Goal: Information Seeking & Learning: Learn about a topic

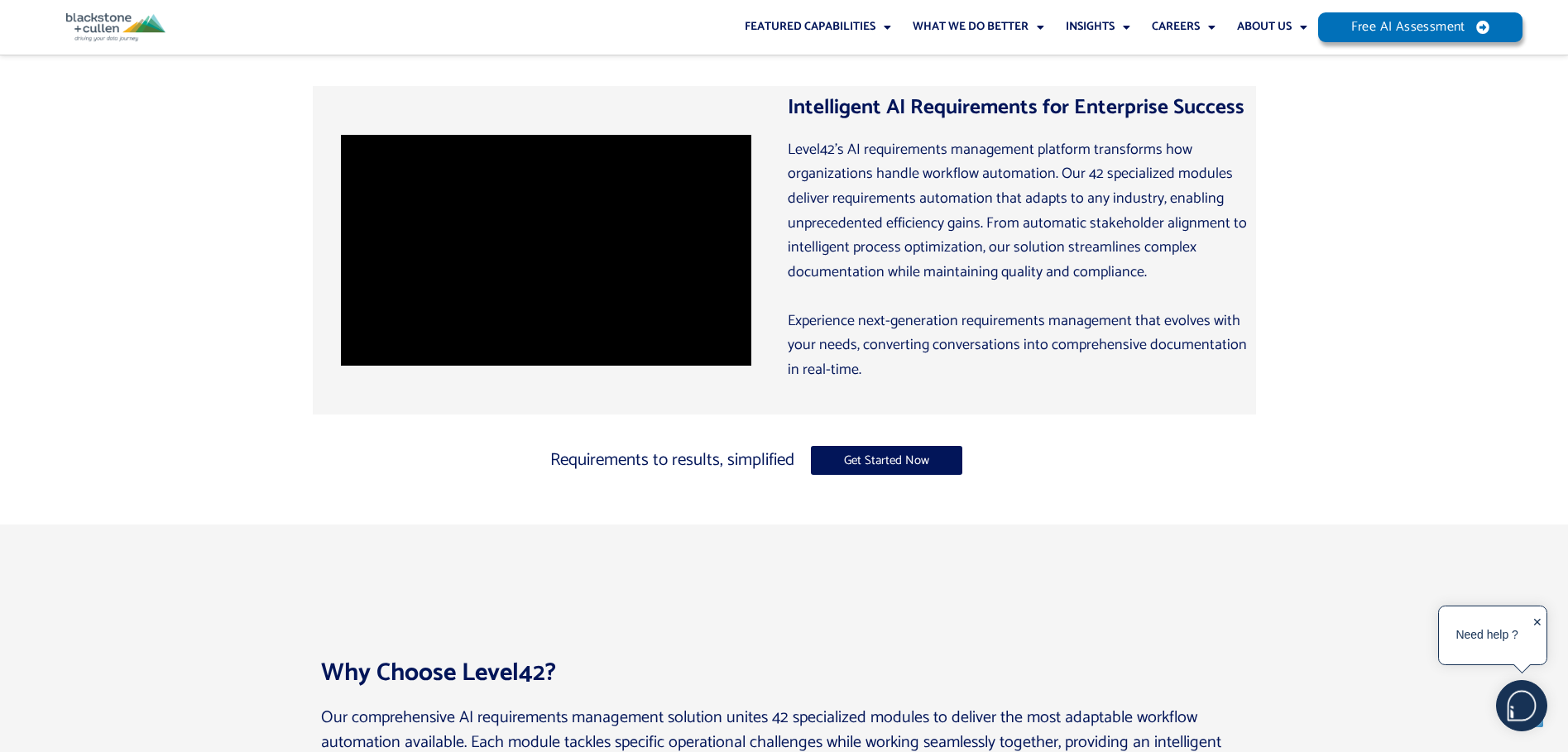
scroll to position [744, 0]
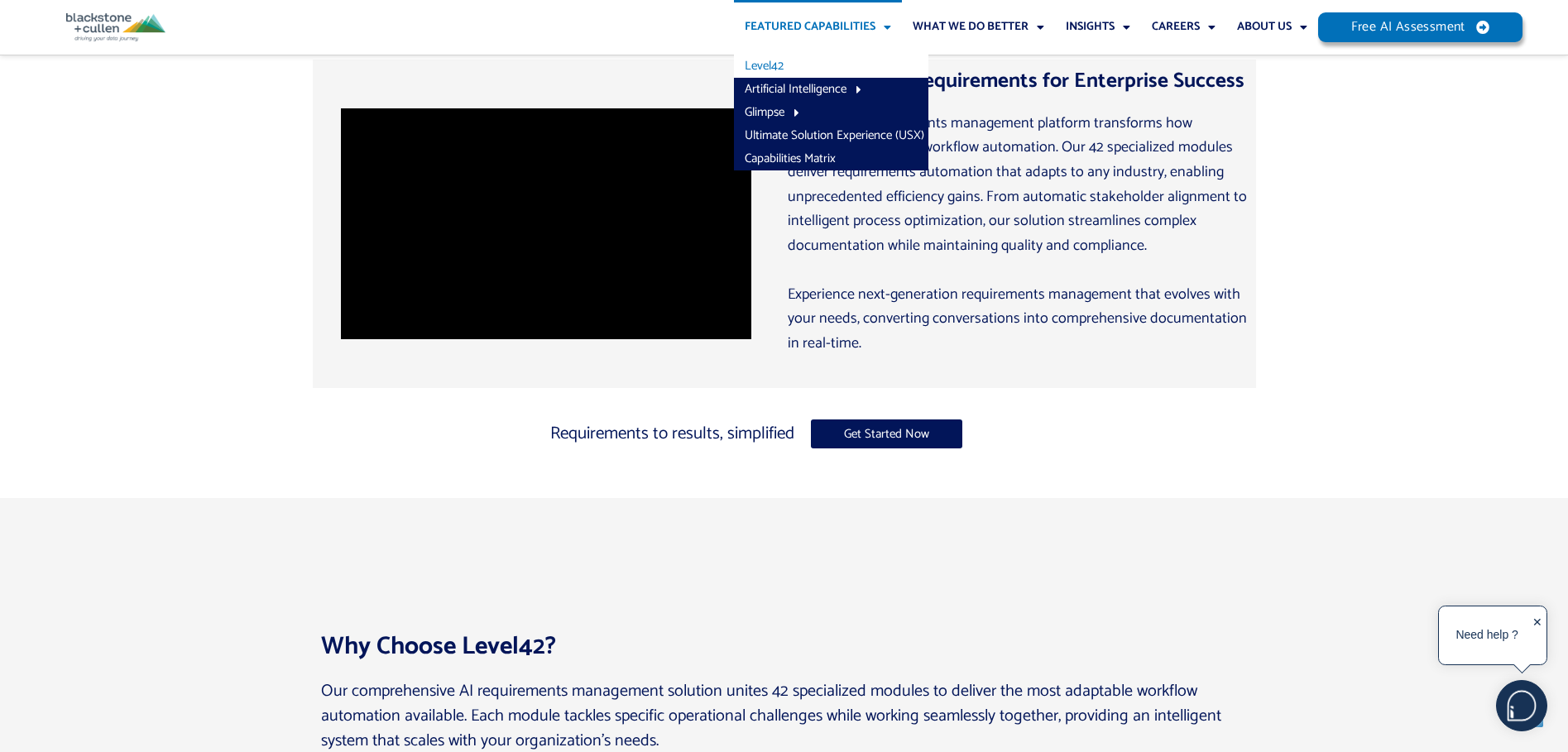
click at [803, 64] on link "Level42" at bounding box center [831, 66] width 194 height 23
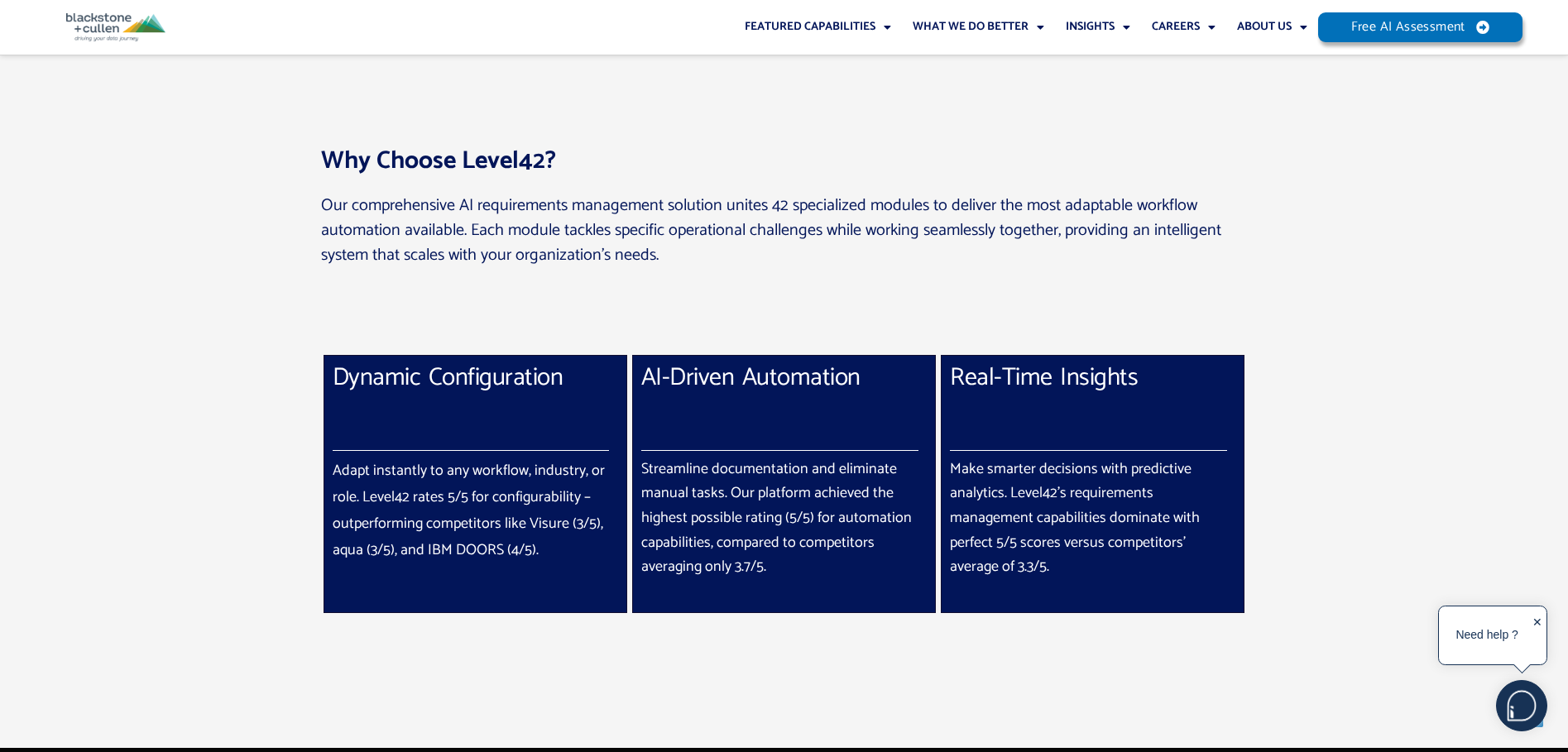
scroll to position [1241, 0]
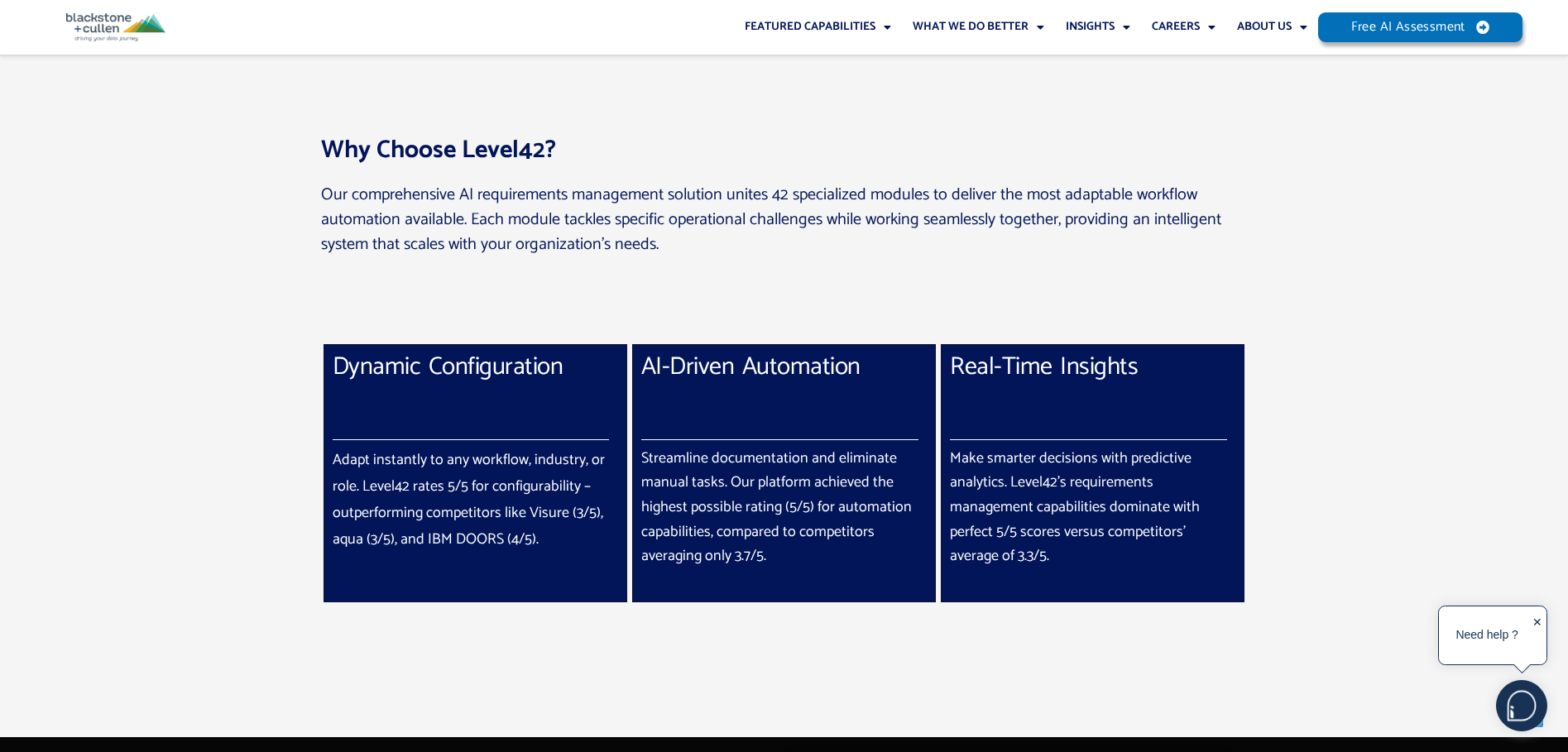
click at [945, 219] on p "Our comprehensive AI requirements management solution unites 42 specialized mod…" at bounding box center [784, 219] width 927 height 73
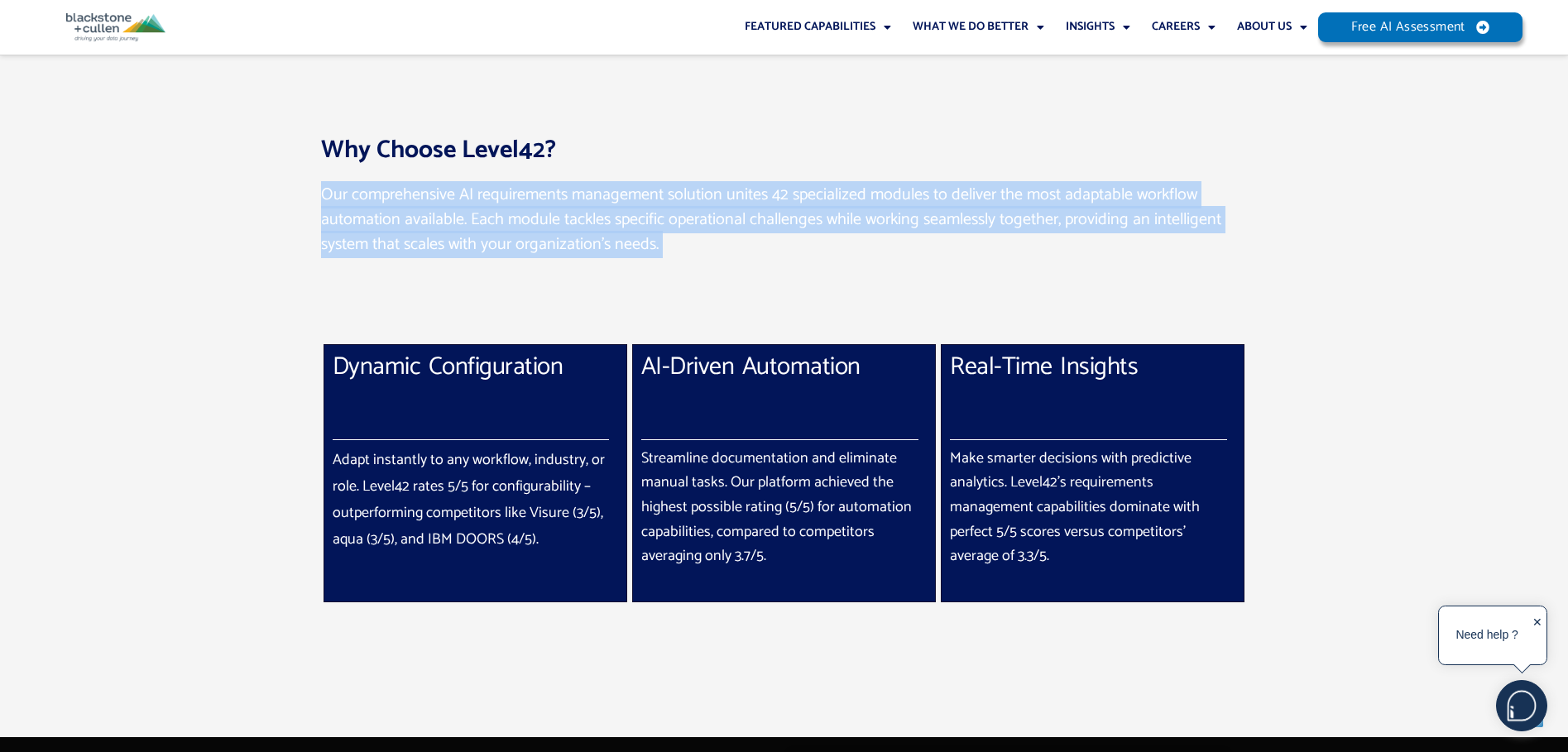
click at [945, 219] on p "Our comprehensive AI requirements management solution unites 42 specialized mod…" at bounding box center [784, 219] width 927 height 73
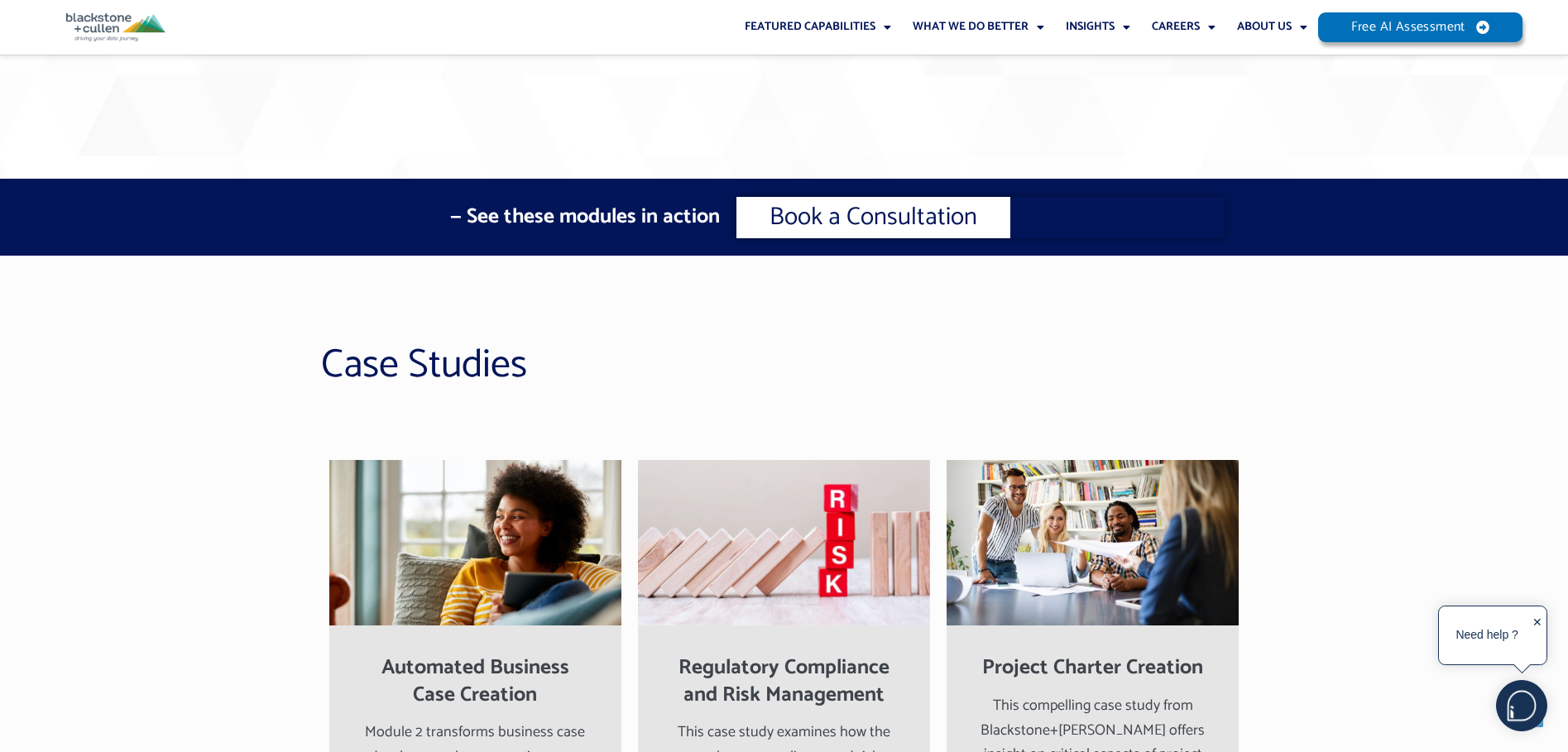
scroll to position [4220, 0]
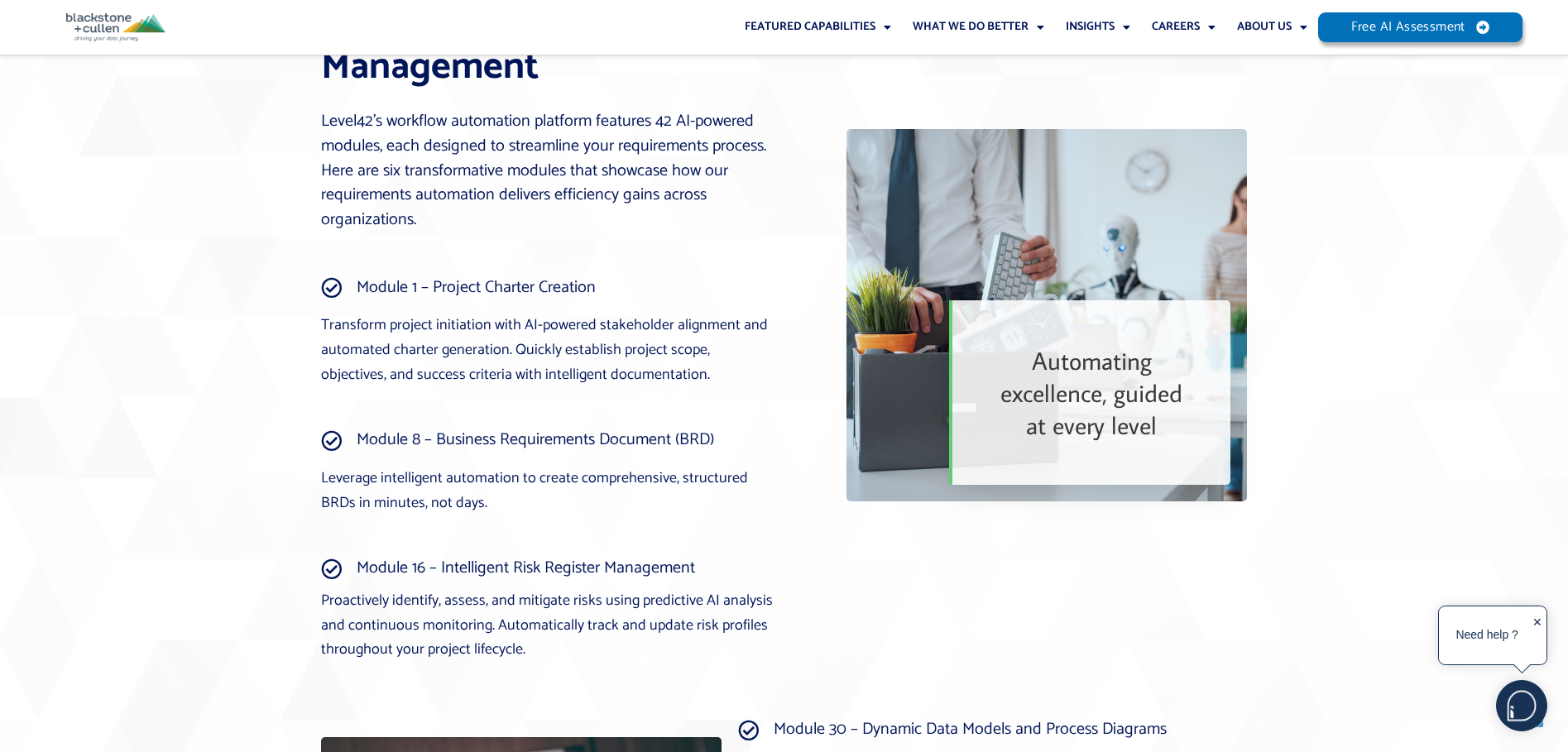
scroll to position [2565, 0]
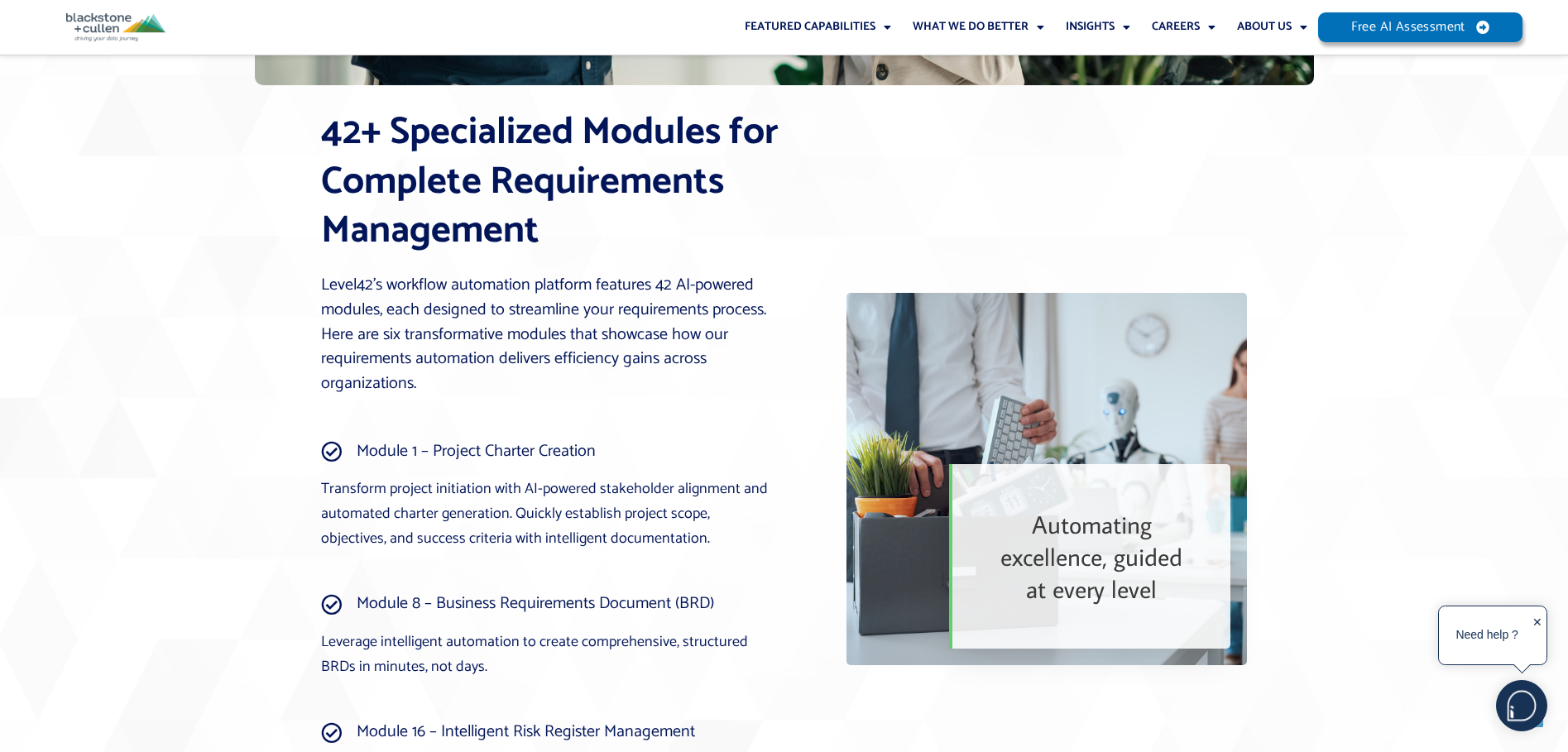
click at [518, 329] on p "Level42’s workflow automation platform features 42 AI-powered modules, each des…" at bounding box center [553, 335] width 465 height 123
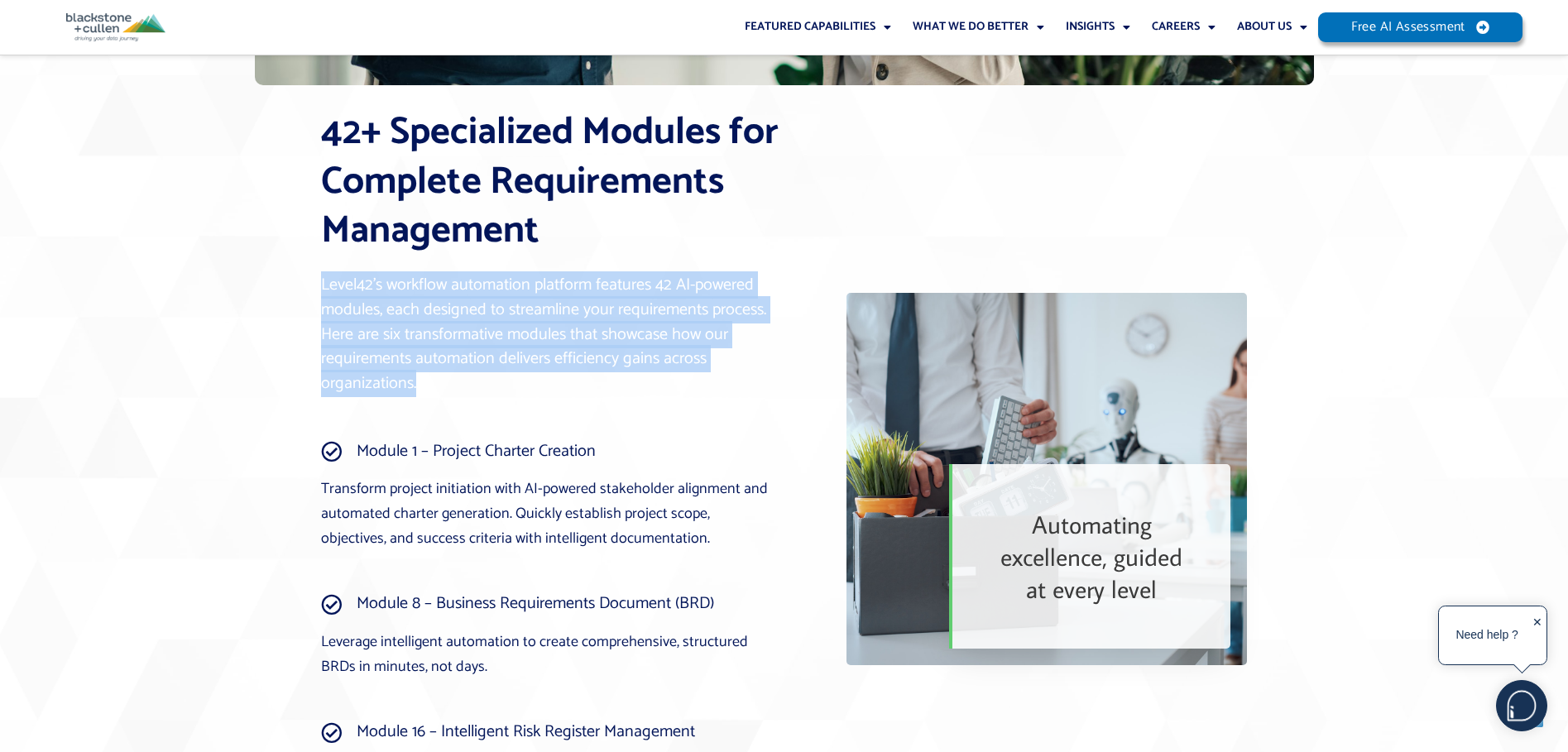
click at [518, 329] on p "Level42’s workflow automation platform features 42 AI-powered modules, each des…" at bounding box center [553, 335] width 465 height 123
click at [518, 337] on p "Level42’s workflow automation platform features 42 AI-powered modules, each des…" at bounding box center [553, 335] width 465 height 123
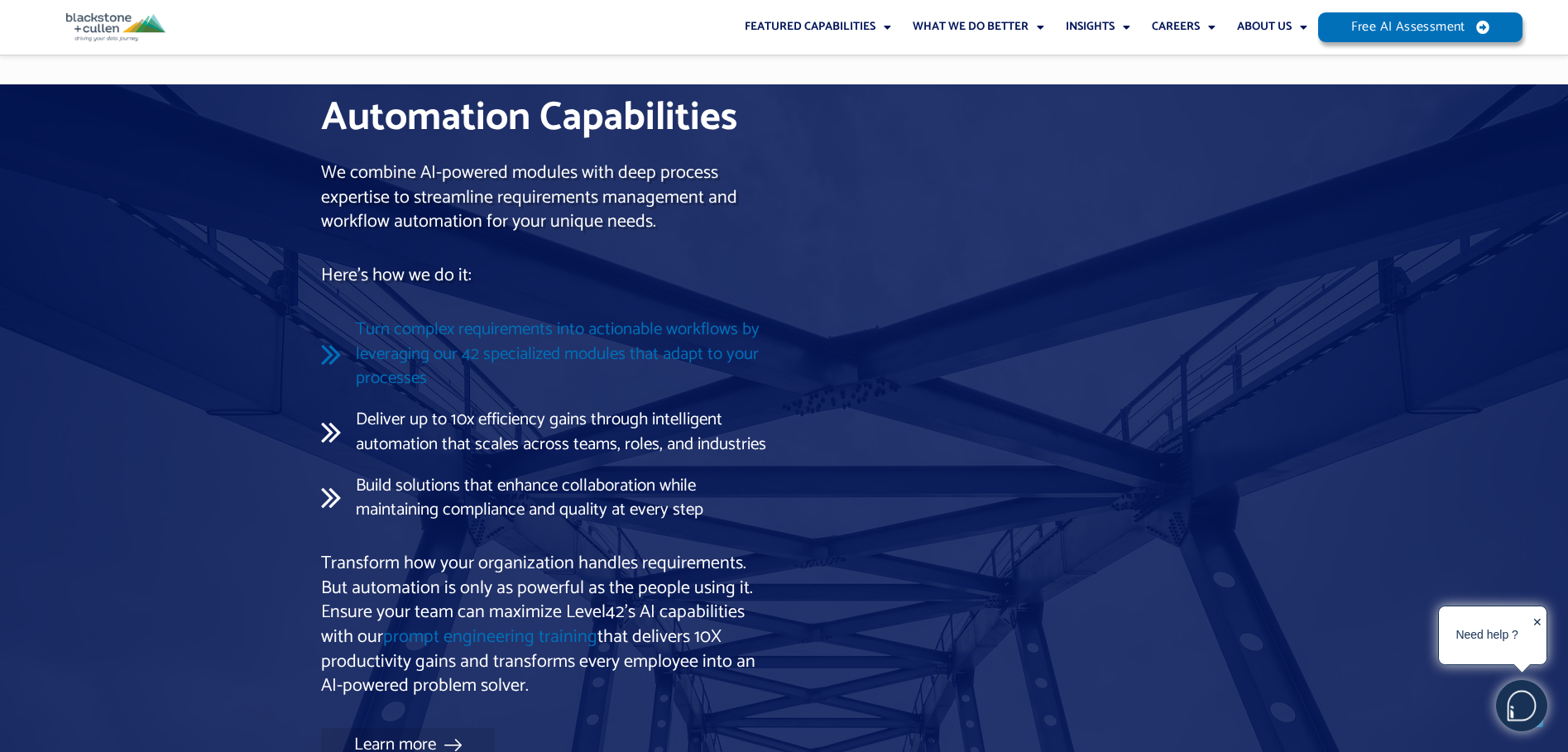
scroll to position [4882, 0]
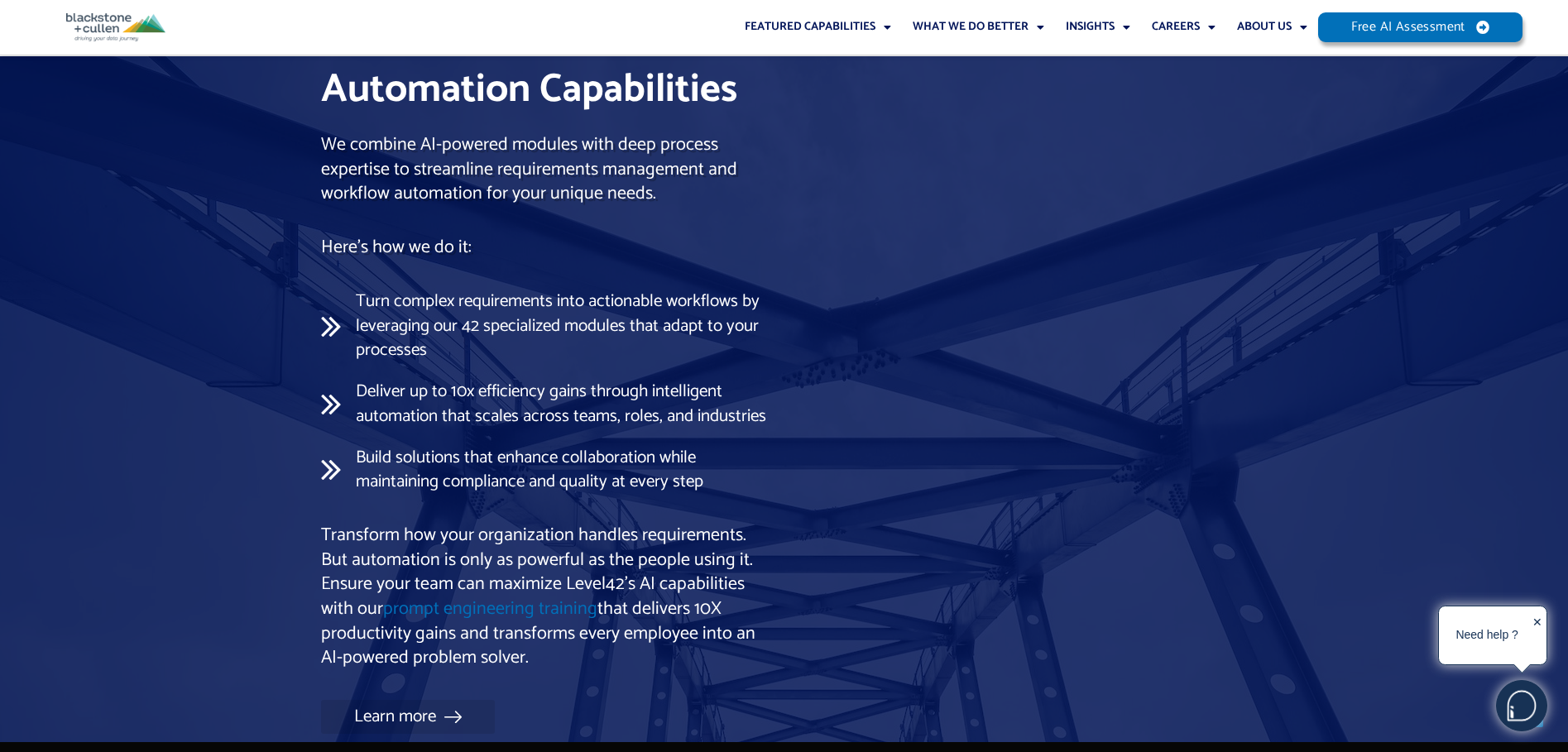
click at [497, 133] on p "We combine AI-powered modules with deep process expertise to streamline require…" at bounding box center [549, 169] width 455 height 73
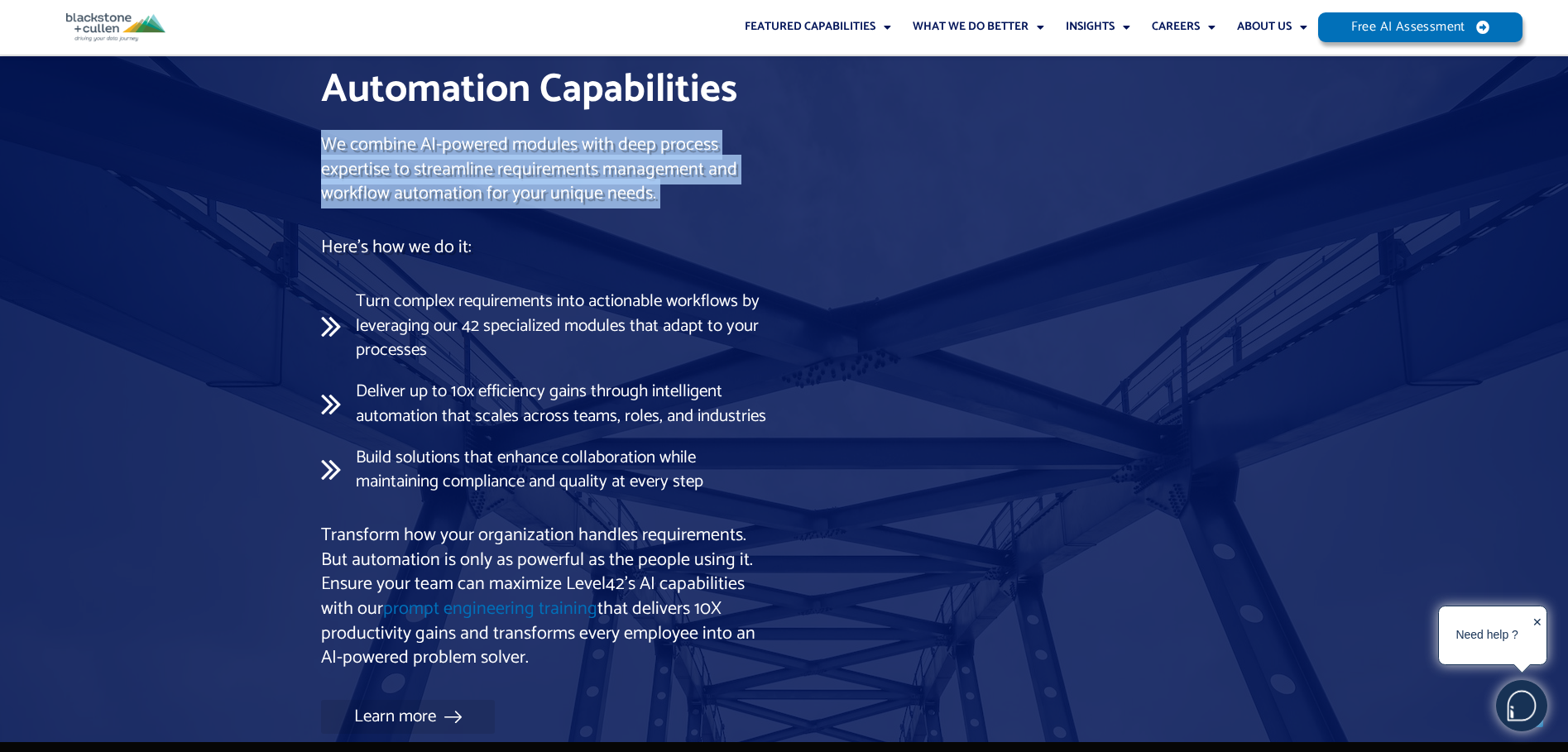
click at [497, 133] on p "We combine AI-powered modules with deep process expertise to streamline require…" at bounding box center [549, 169] width 455 height 73
drag, startPoint x: 497, startPoint y: 113, endPoint x: 501, endPoint y: 141, distance: 28.3
click at [501, 141] on p "We combine AI-powered modules with deep process expertise to streamline require…" at bounding box center [549, 169] width 455 height 73
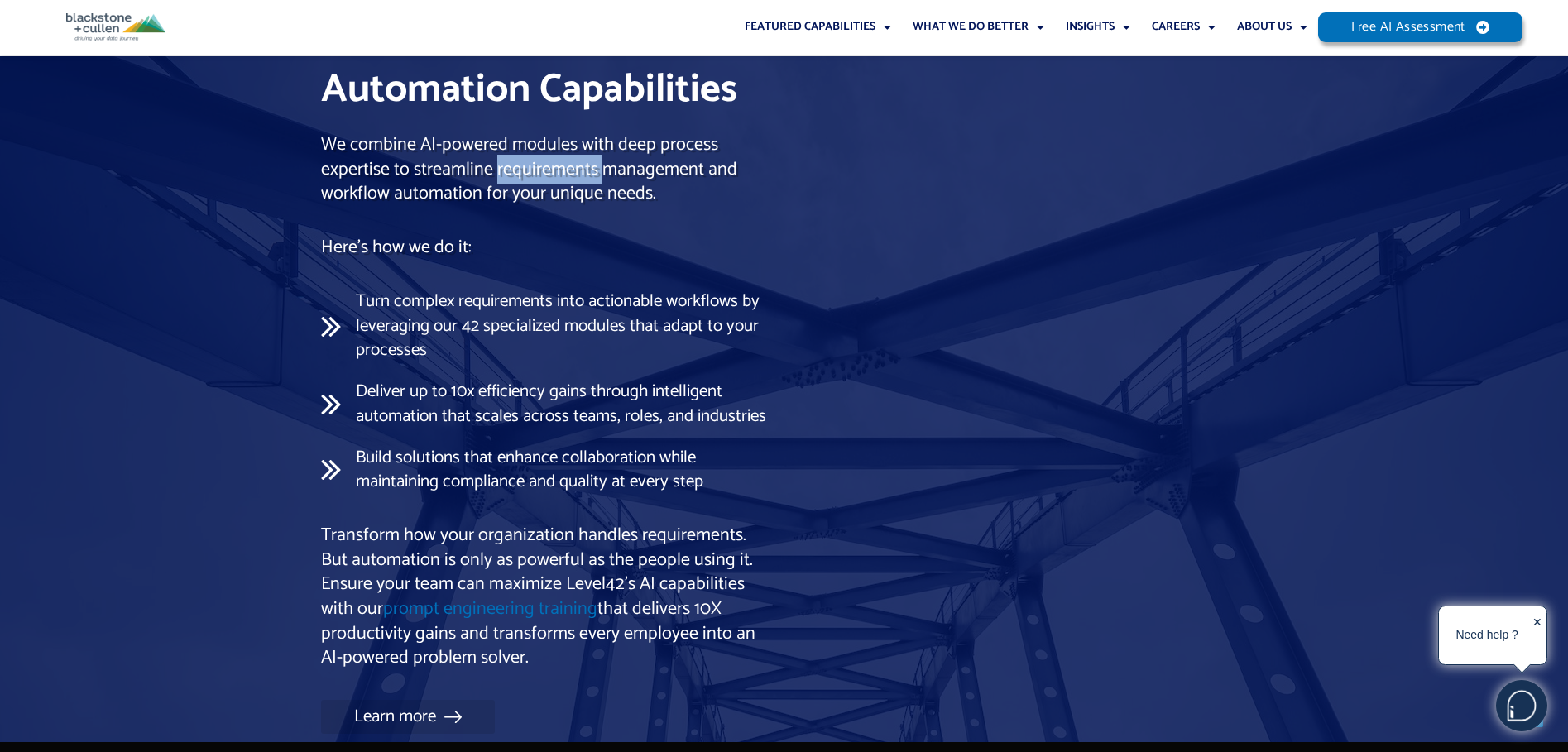
click at [501, 141] on p "We combine AI-powered modules with deep process expertise to streamline require…" at bounding box center [549, 169] width 455 height 73
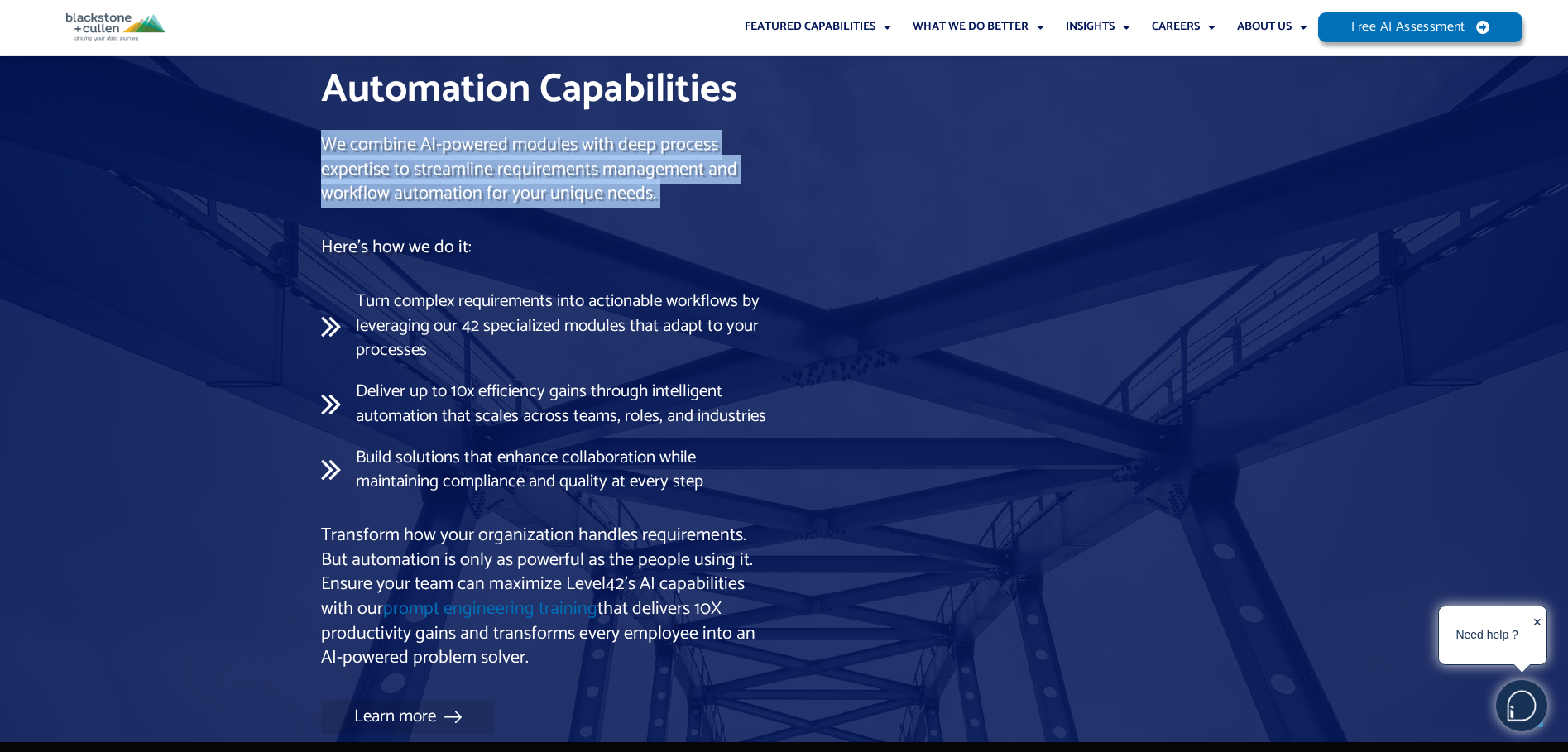
click at [501, 141] on p "We combine AI-powered modules with deep process expertise to streamline require…" at bounding box center [549, 169] width 455 height 73
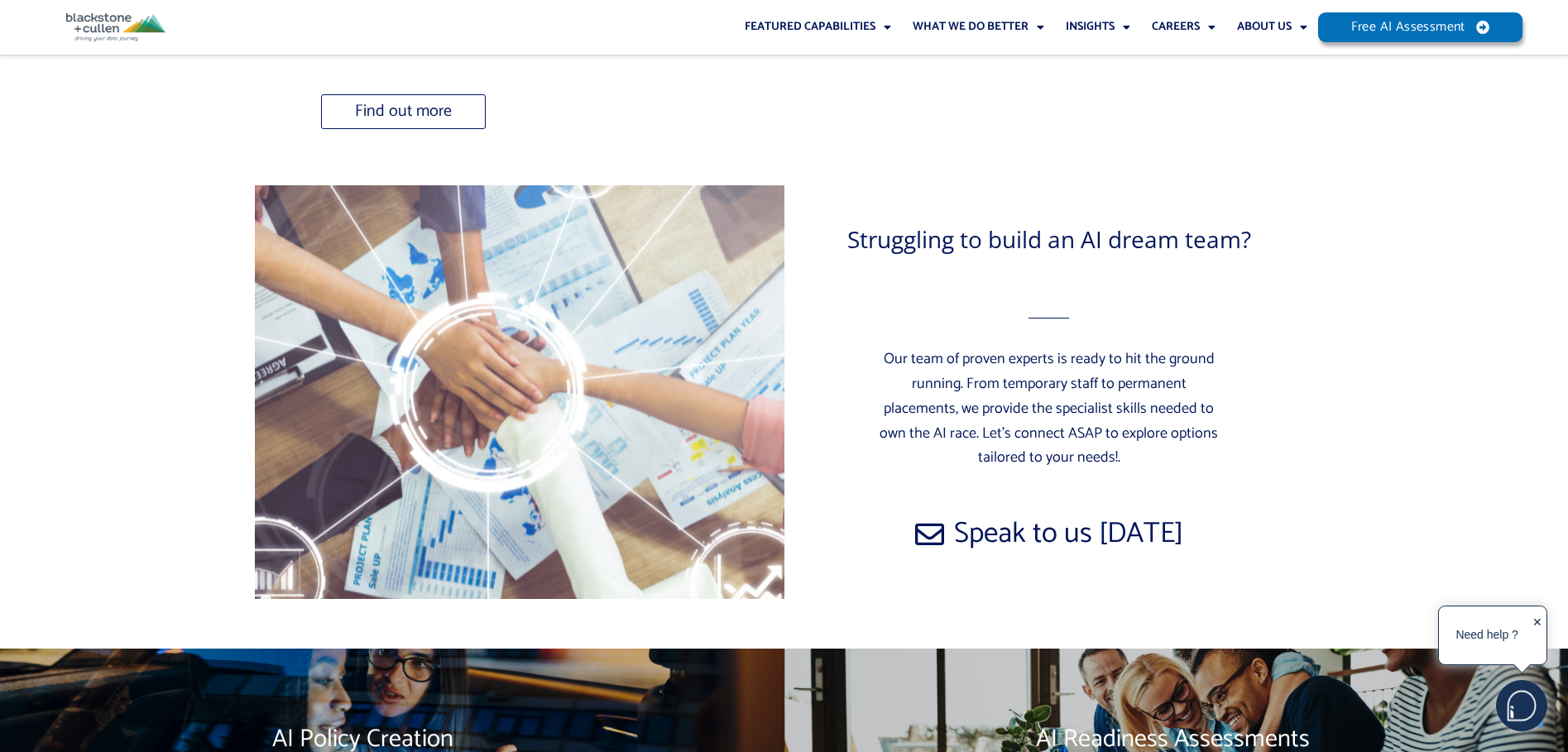
scroll to position [10710, 0]
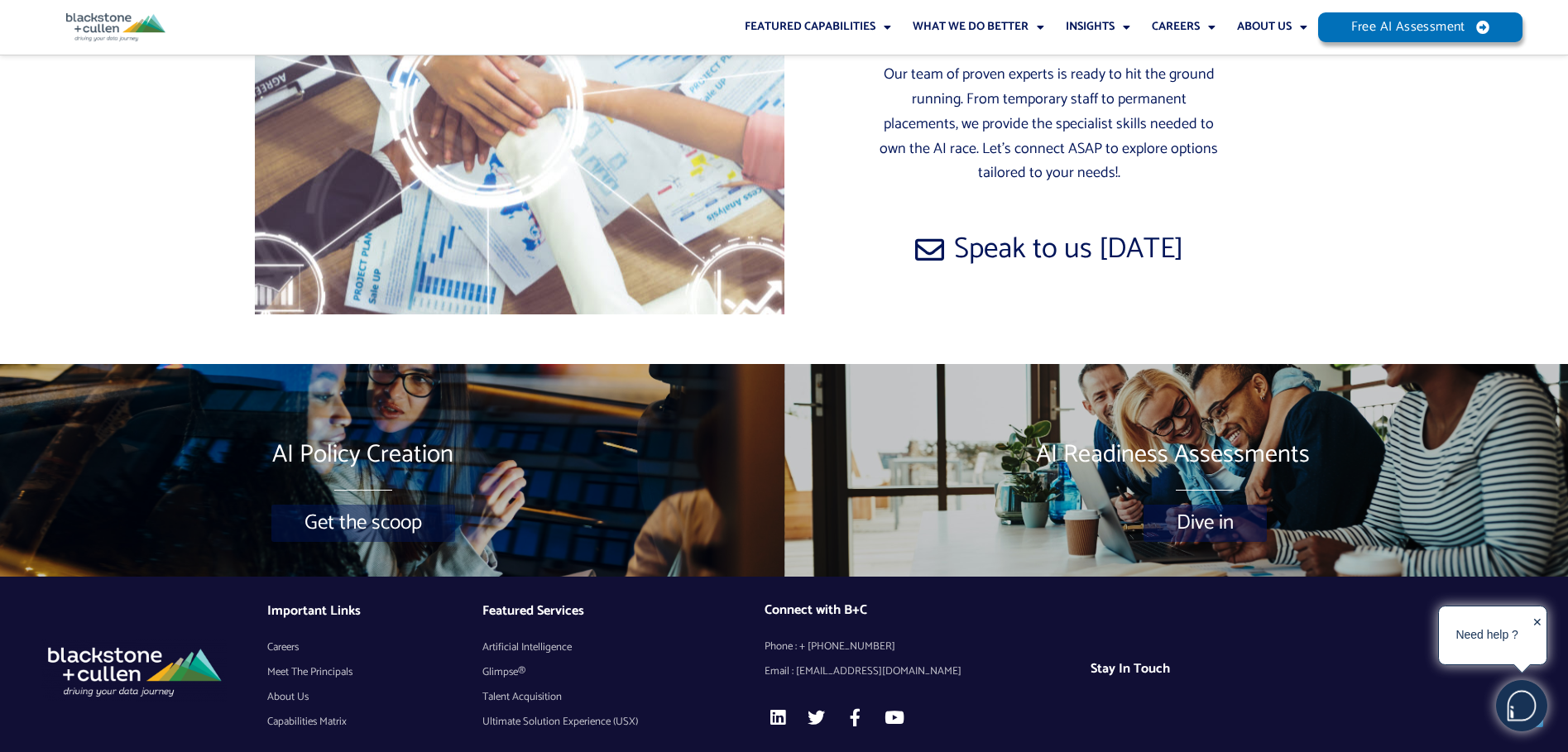
click at [278, 685] on span "About Us" at bounding box center [288, 697] width 41 height 25
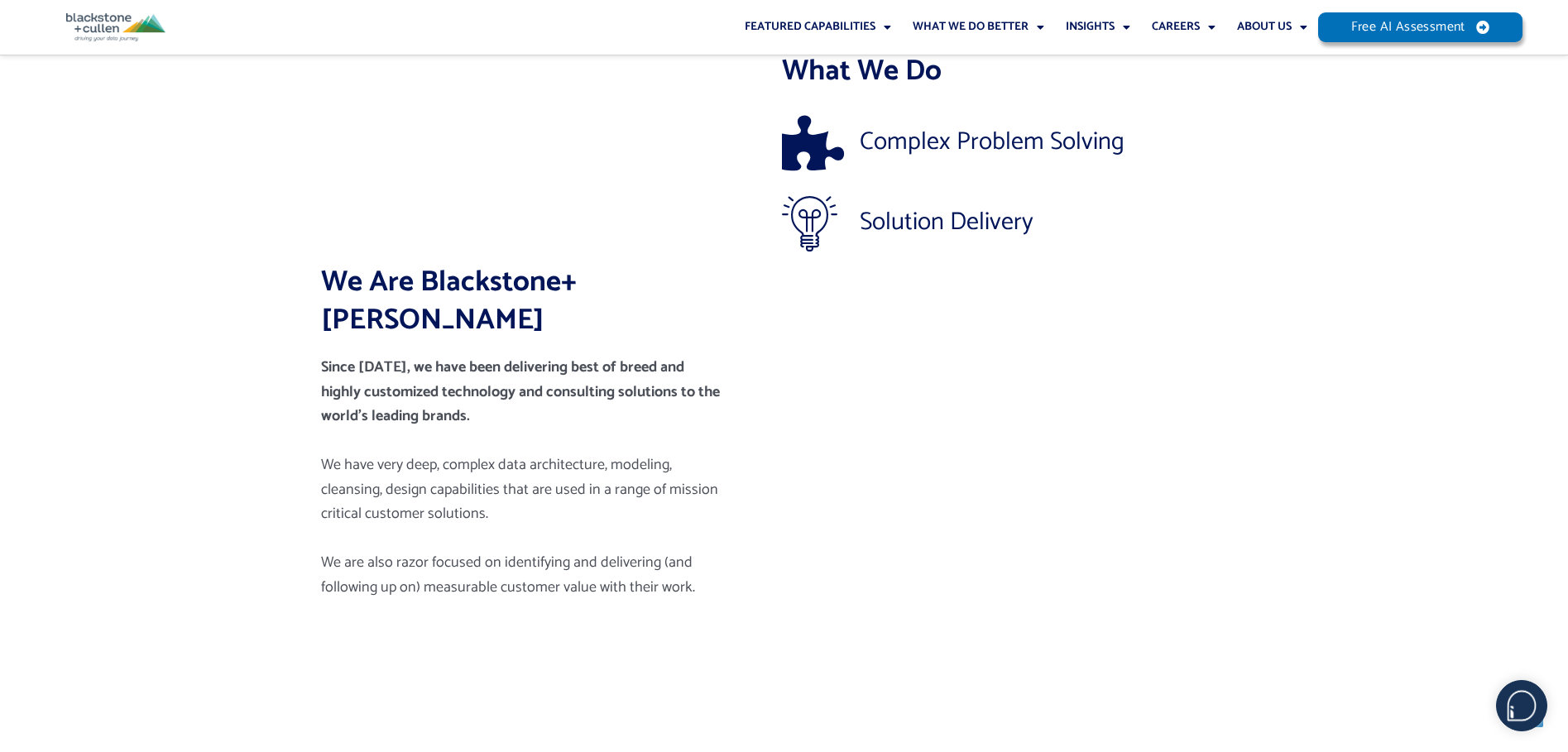
scroll to position [414, 0]
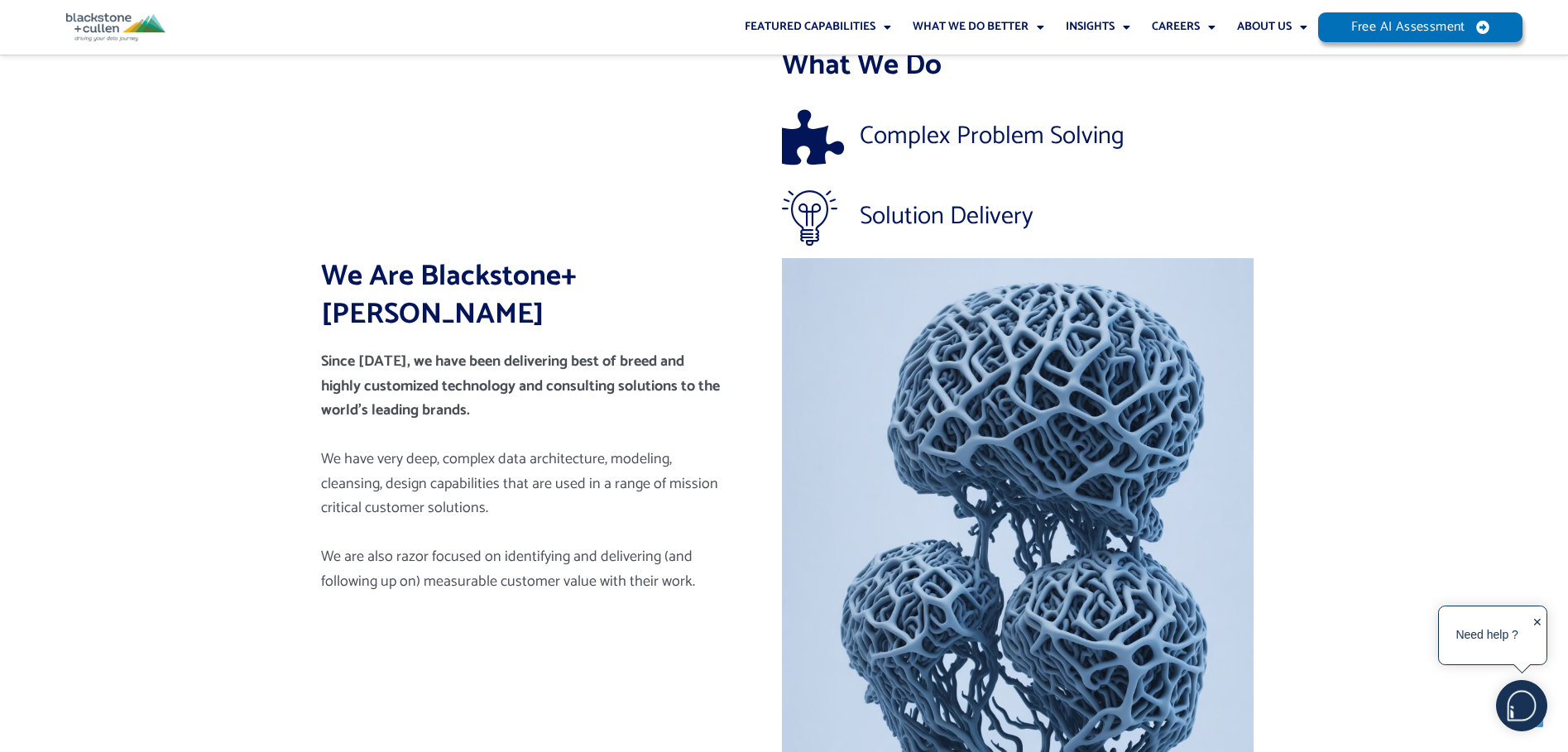
click at [435, 349] on span "Since 1989, we have been delivering best of breed and highly customized technol…" at bounding box center [520, 385] width 398 height 73
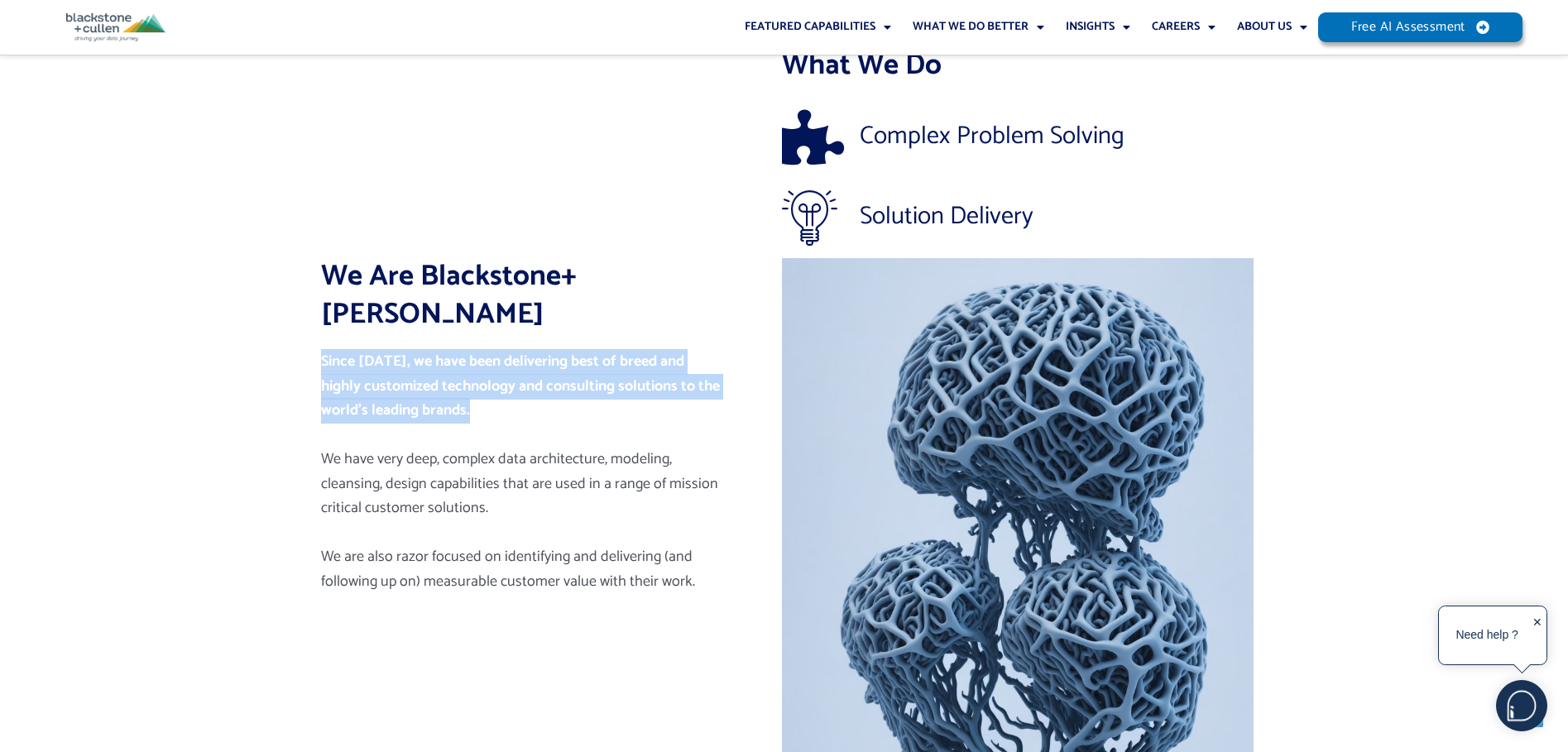
click at [435, 349] on span "Since 1989, we have been delivering best of breed and highly customized technol…" at bounding box center [520, 385] width 398 height 73
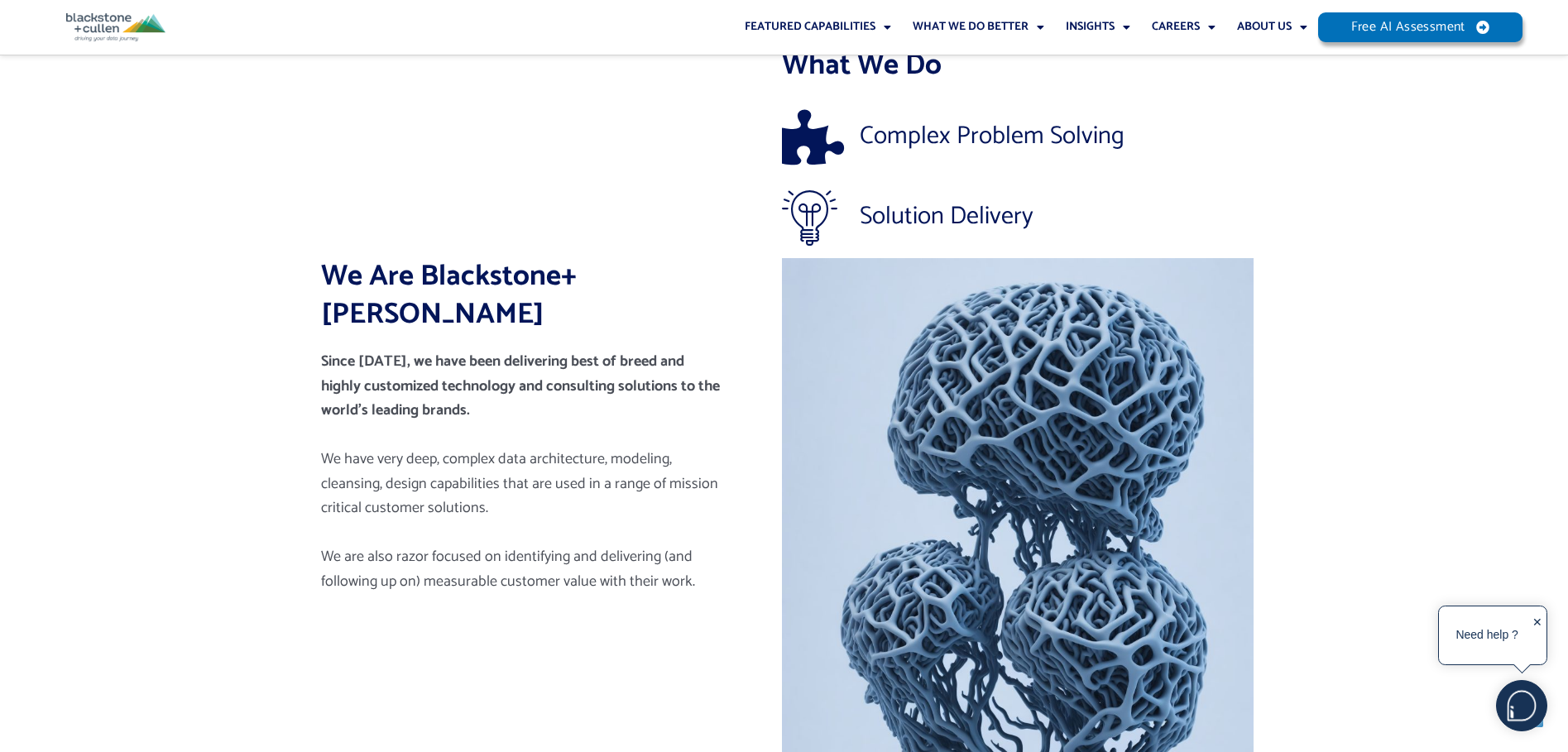
drag, startPoint x: 435, startPoint y: 340, endPoint x: 439, endPoint y: 398, distance: 58.1
click at [439, 398] on div "Since 1989, we have been delivering best of breed and highly customized technol…" at bounding box center [549, 472] width 455 height 244
click at [445, 447] on span "We have very deep, complex data architecture, modeling, cleansing, design capab…" at bounding box center [519, 483] width 398 height 73
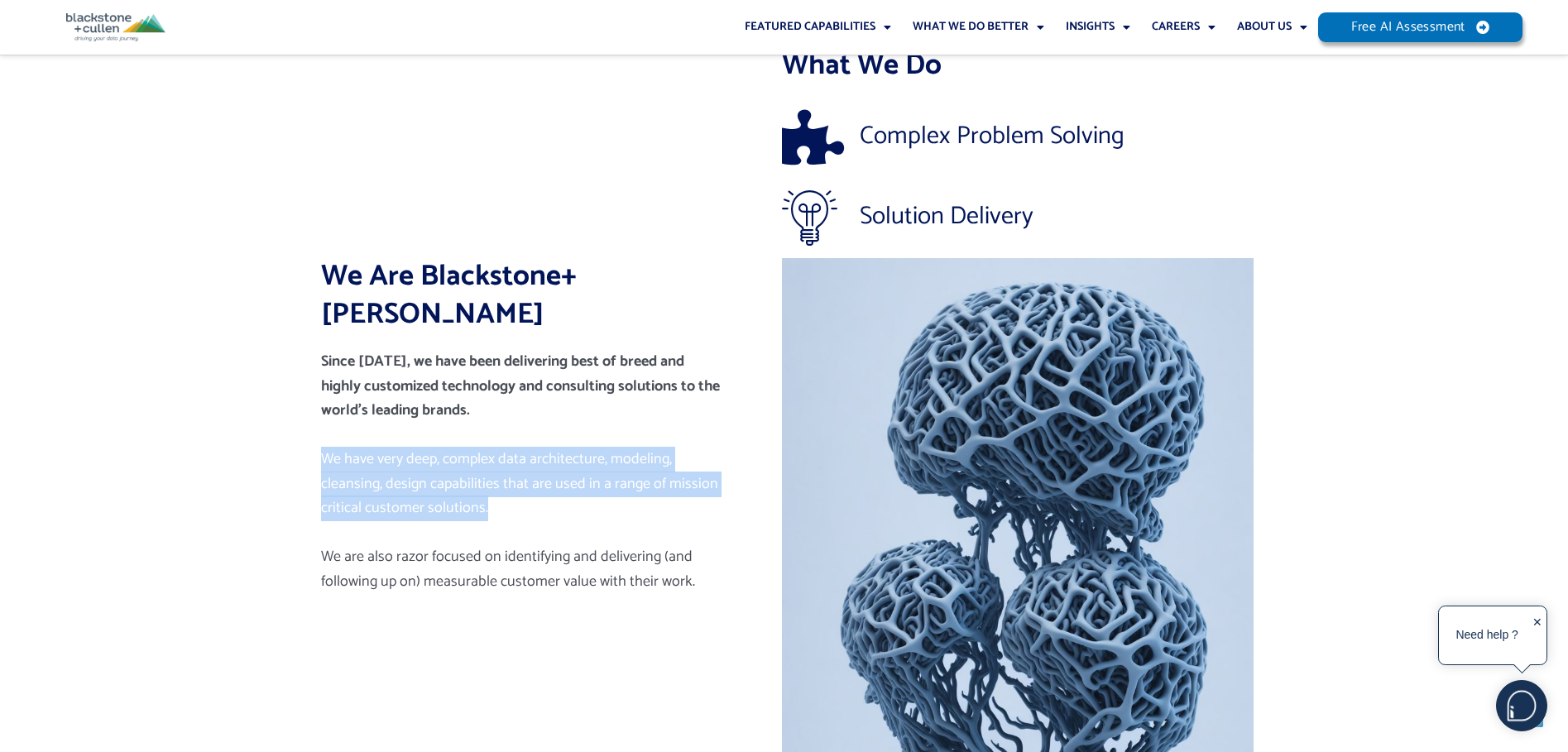
click at [445, 447] on span "We have very deep, complex data architecture, modeling, cleansing, design capab…" at bounding box center [519, 483] width 398 height 73
drag, startPoint x: 445, startPoint y: 422, endPoint x: 445, endPoint y: 479, distance: 57.0
click at [445, 479] on span "We have very deep, complex data architecture, modeling, cleansing, design capab…" at bounding box center [519, 483] width 398 height 73
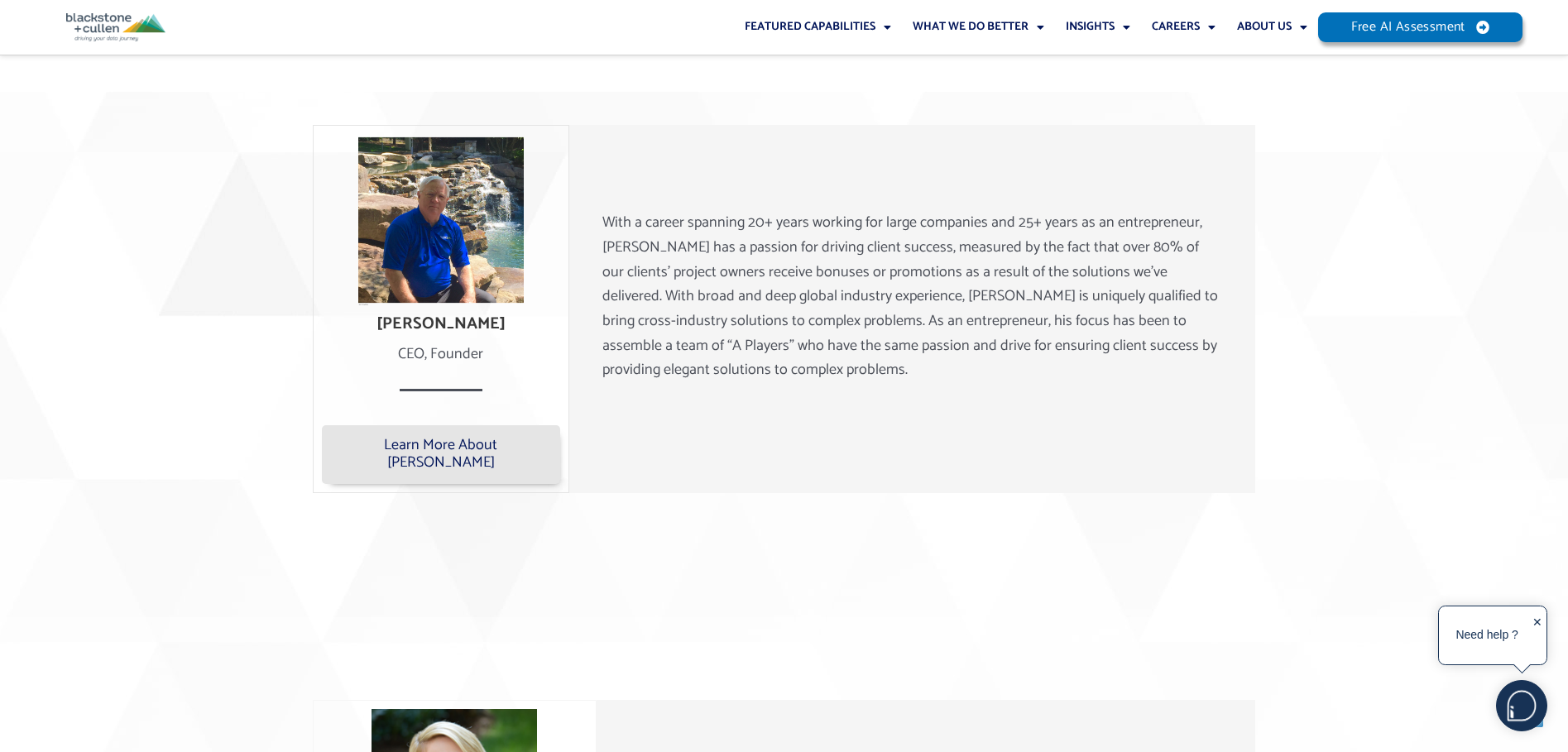
scroll to position [1241, 0]
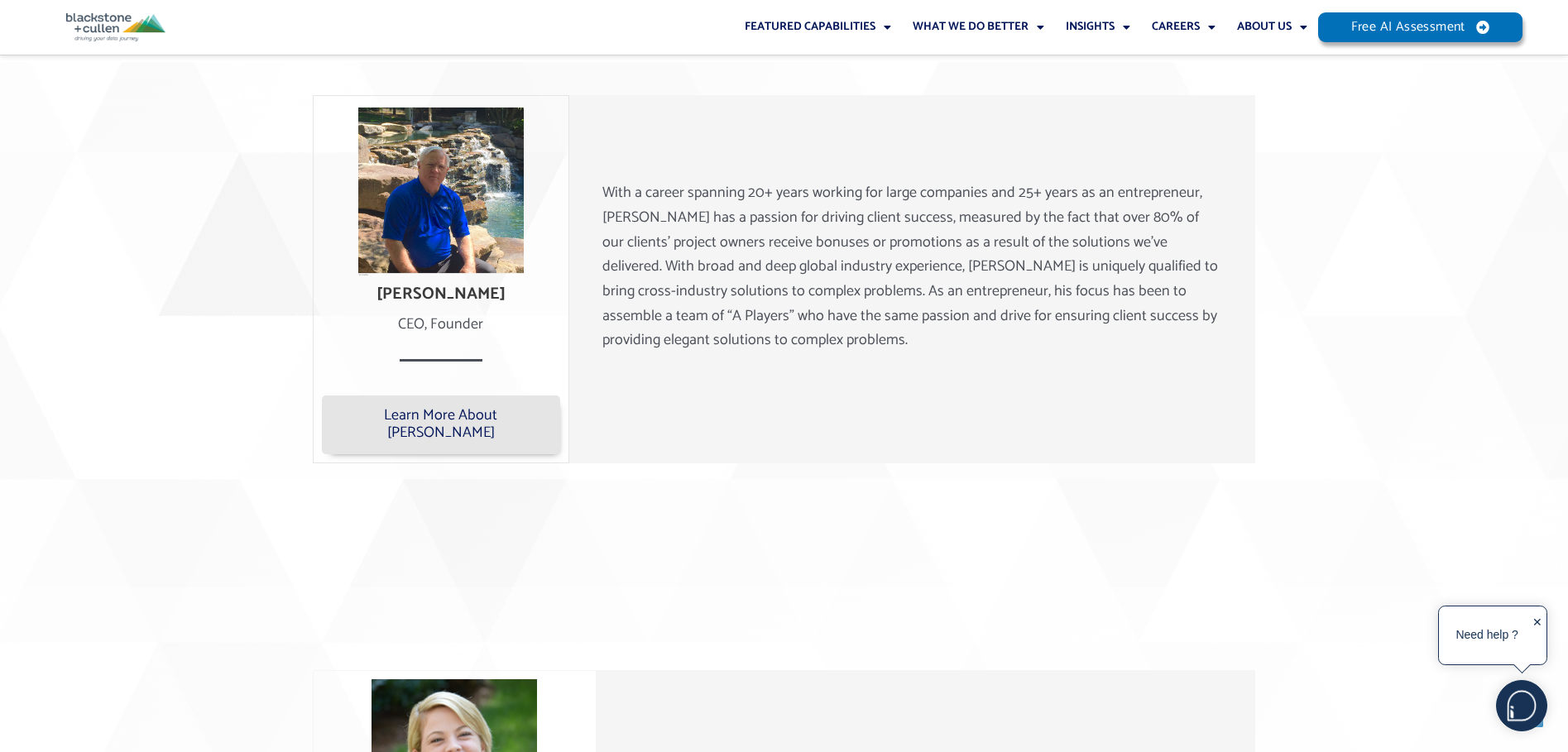
click at [799, 185] on p "With a career spanning 20+ years working for large companies and 25+ years as a…" at bounding box center [913, 267] width 621 height 172
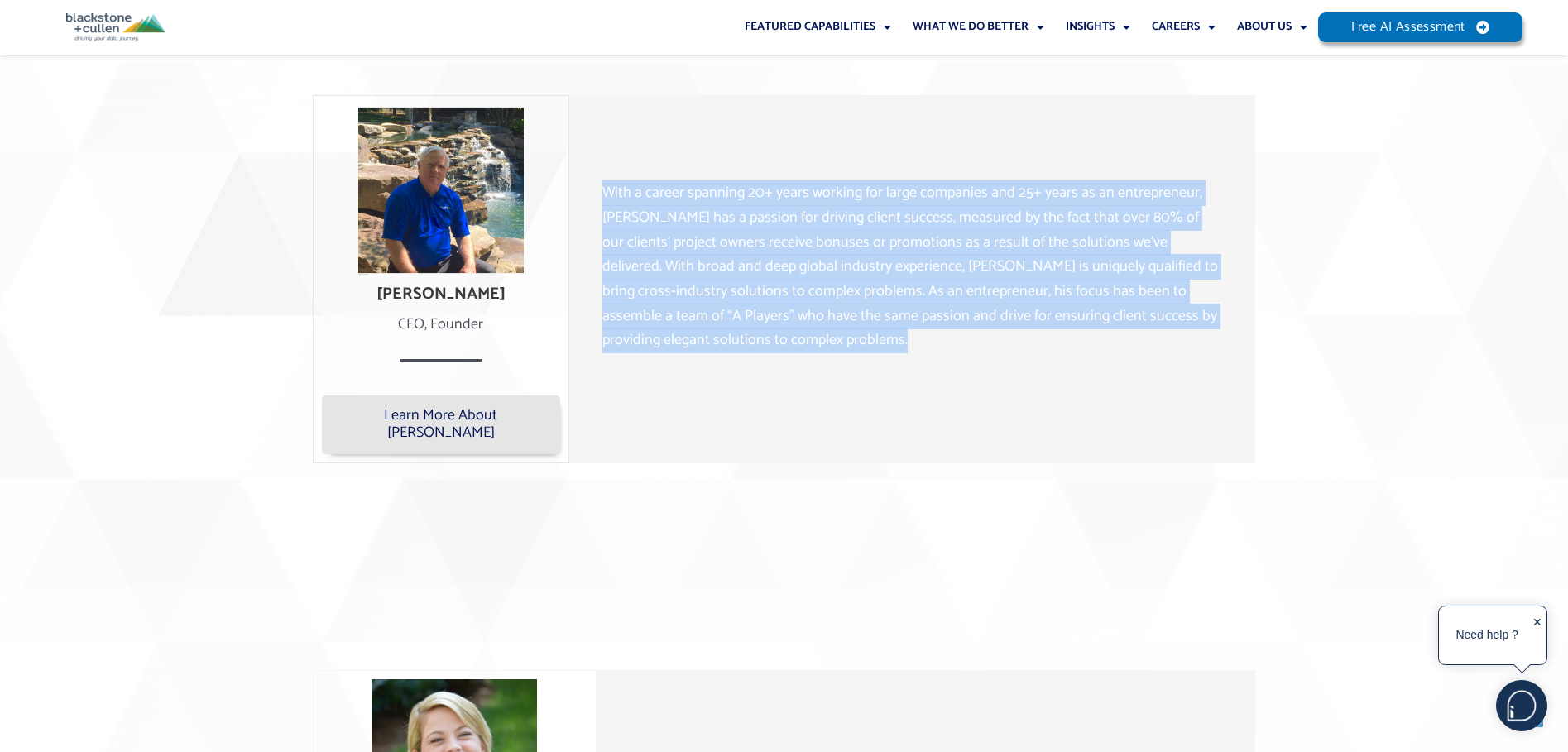
click at [799, 185] on p "With a career spanning 20+ years working for large companies and 25+ years as a…" at bounding box center [913, 267] width 621 height 172
drag, startPoint x: 799, startPoint y: 185, endPoint x: 799, endPoint y: 206, distance: 21.0
click at [799, 206] on p "With a career spanning 20+ years working for large companies and 25+ years as a…" at bounding box center [913, 267] width 621 height 172
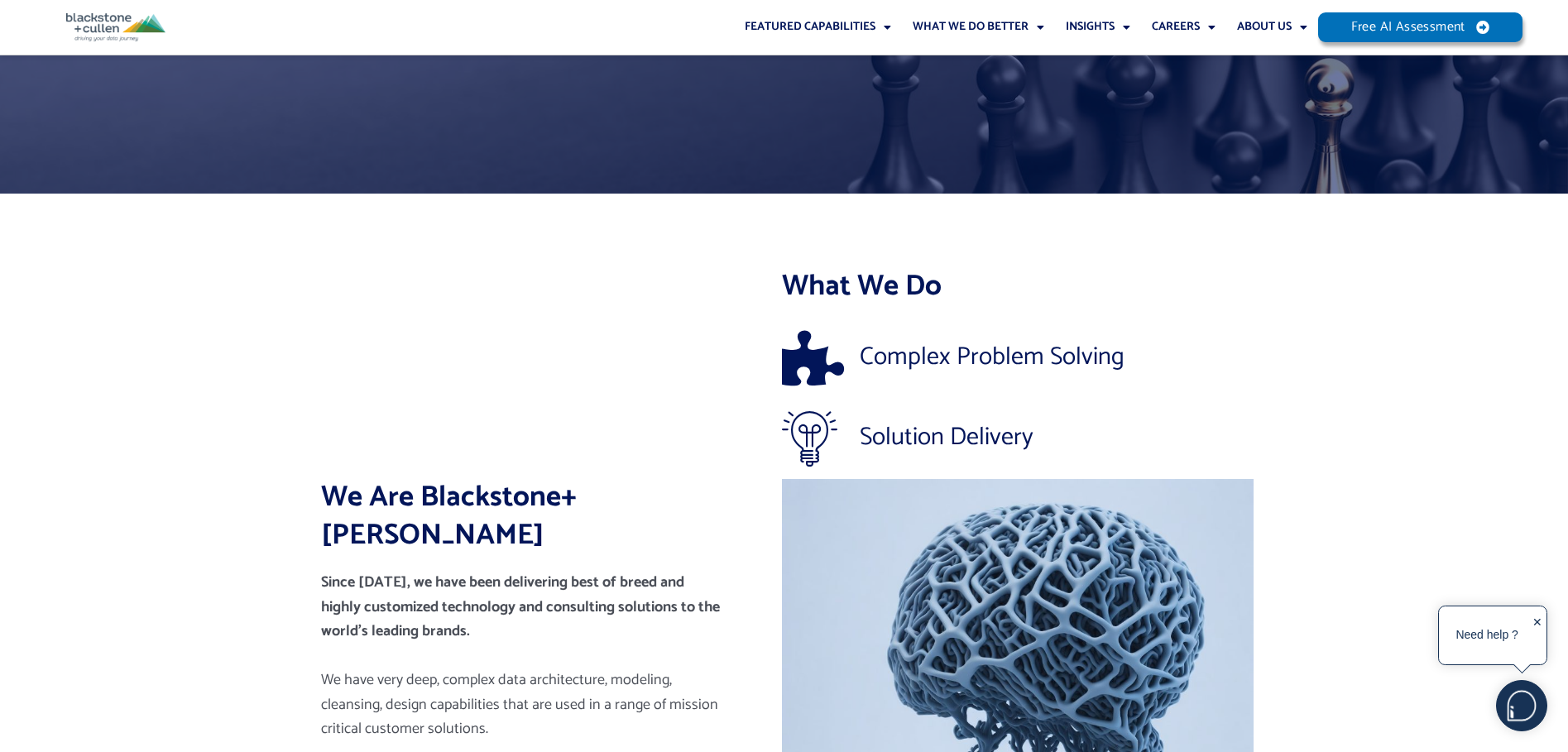
scroll to position [0, 0]
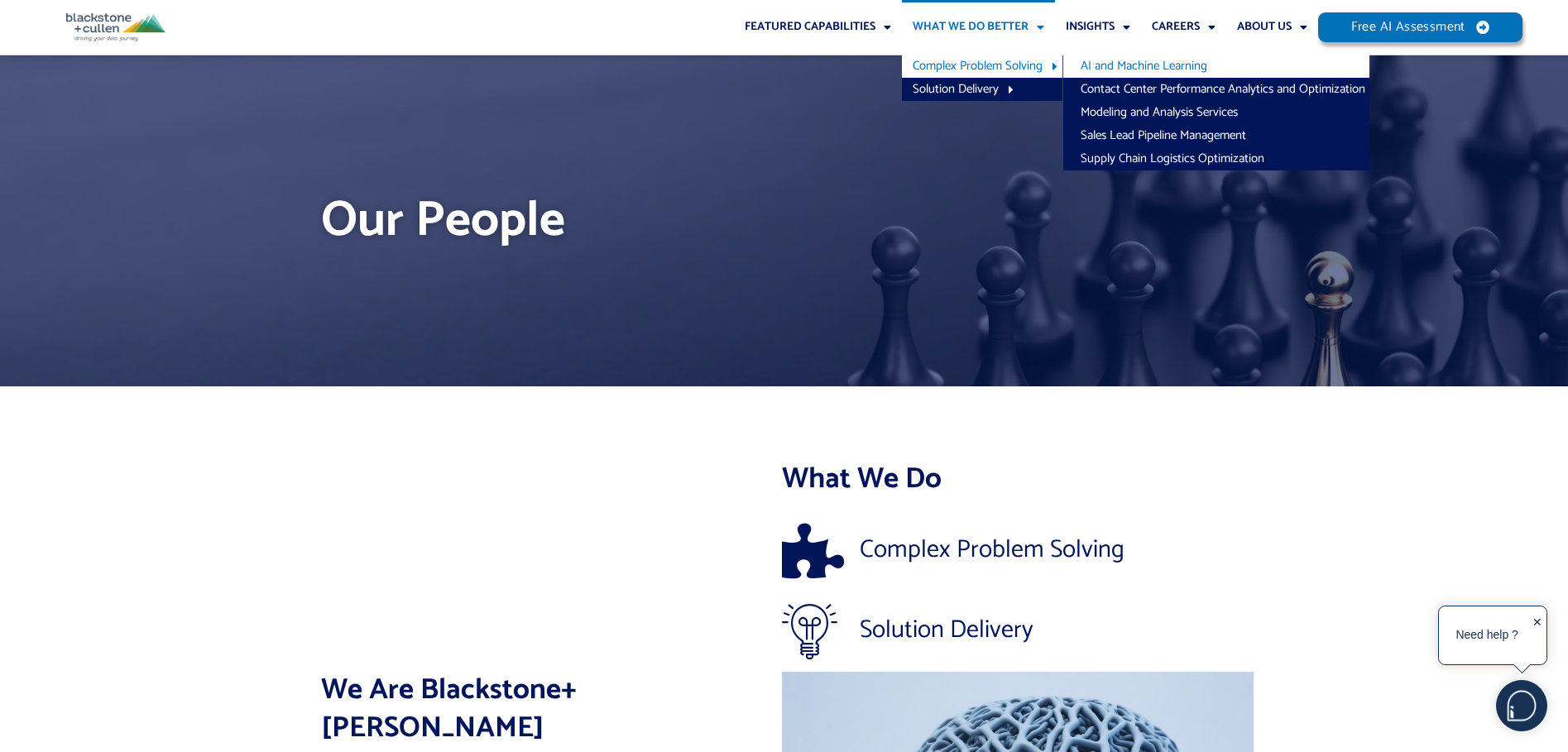
click at [1123, 60] on link "AI and Machine Learning" at bounding box center [1216, 66] width 306 height 23
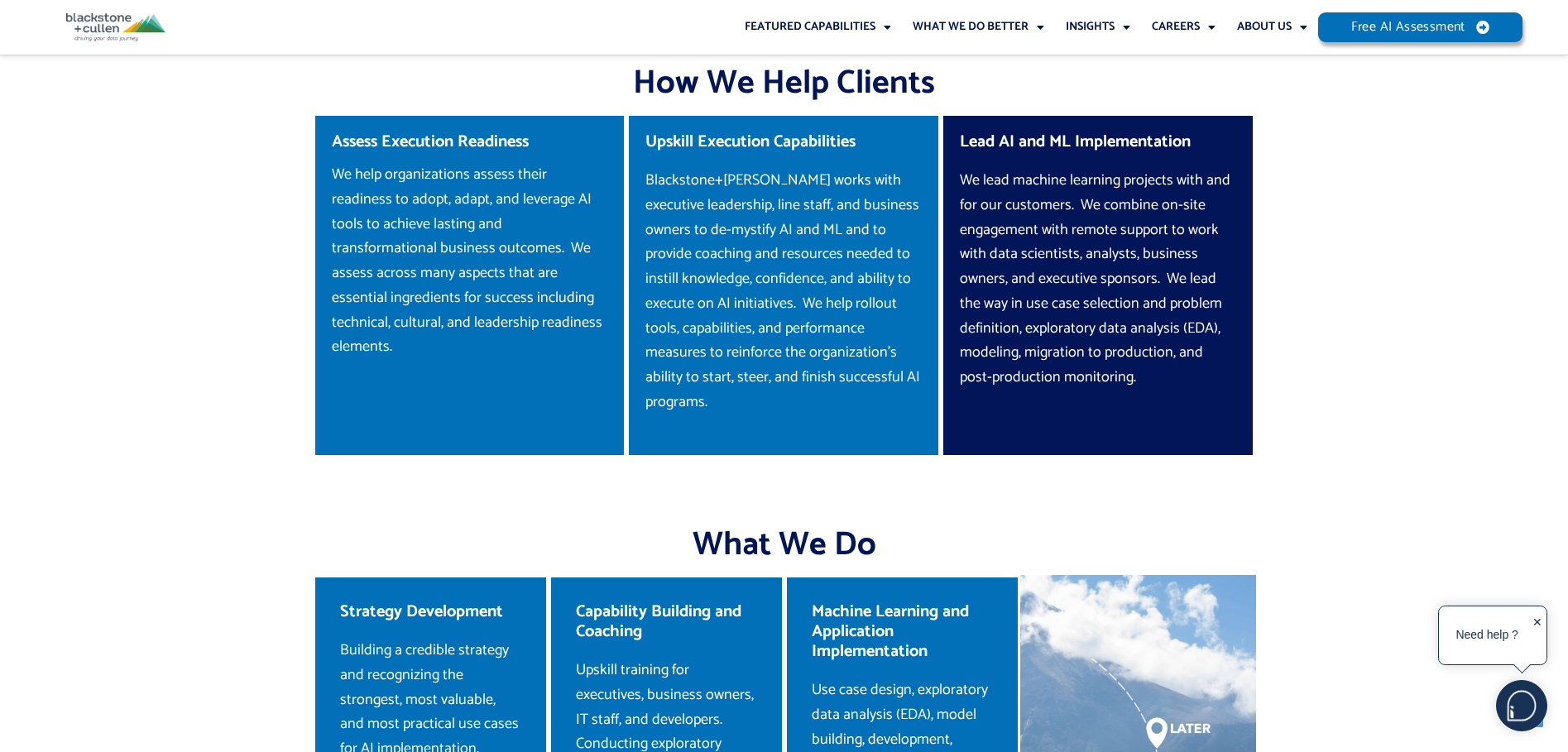
scroll to position [580, 0]
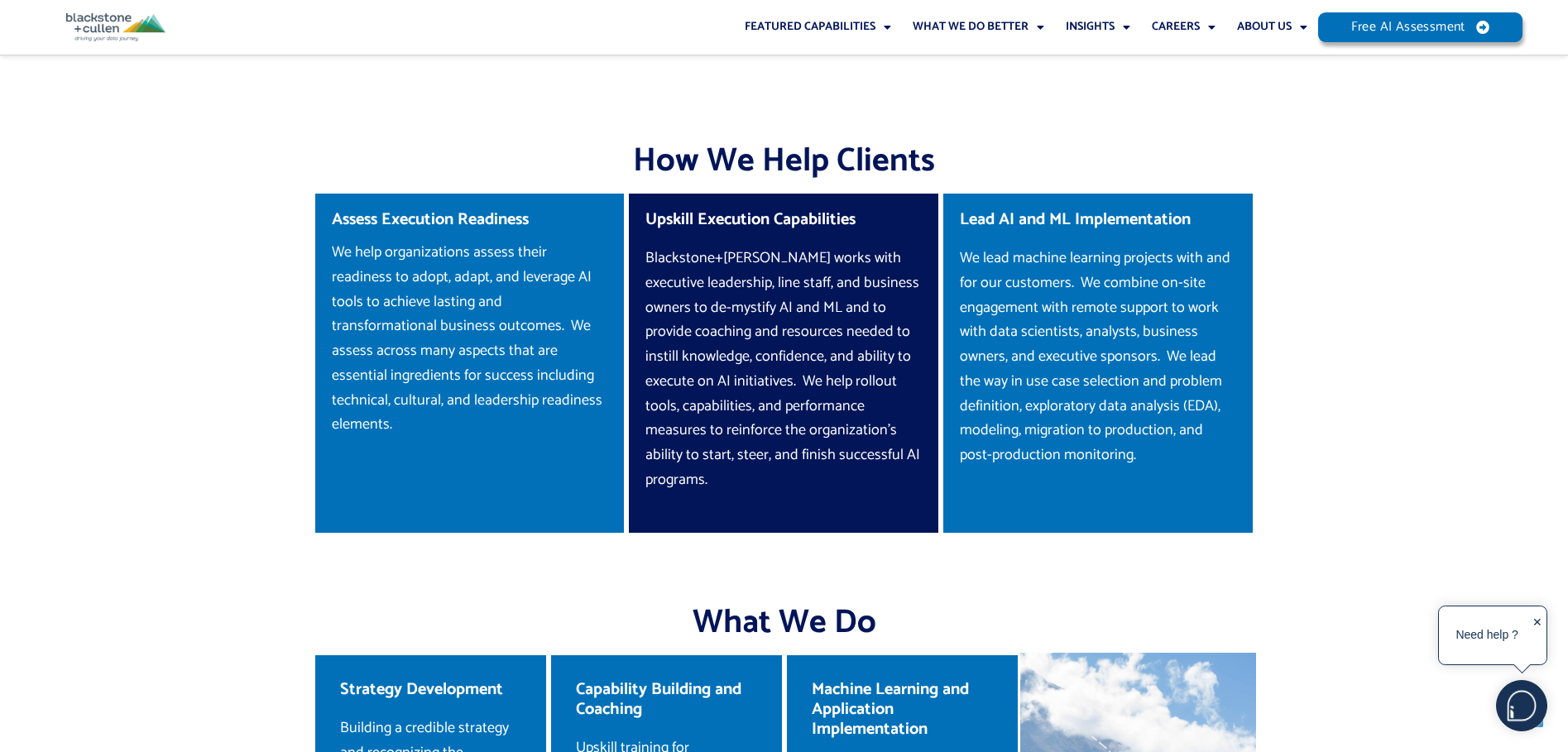
click at [799, 308] on p "Blackstone+Cullen works with executive leadership, line staff, and business own…" at bounding box center [783, 369] width 276 height 246
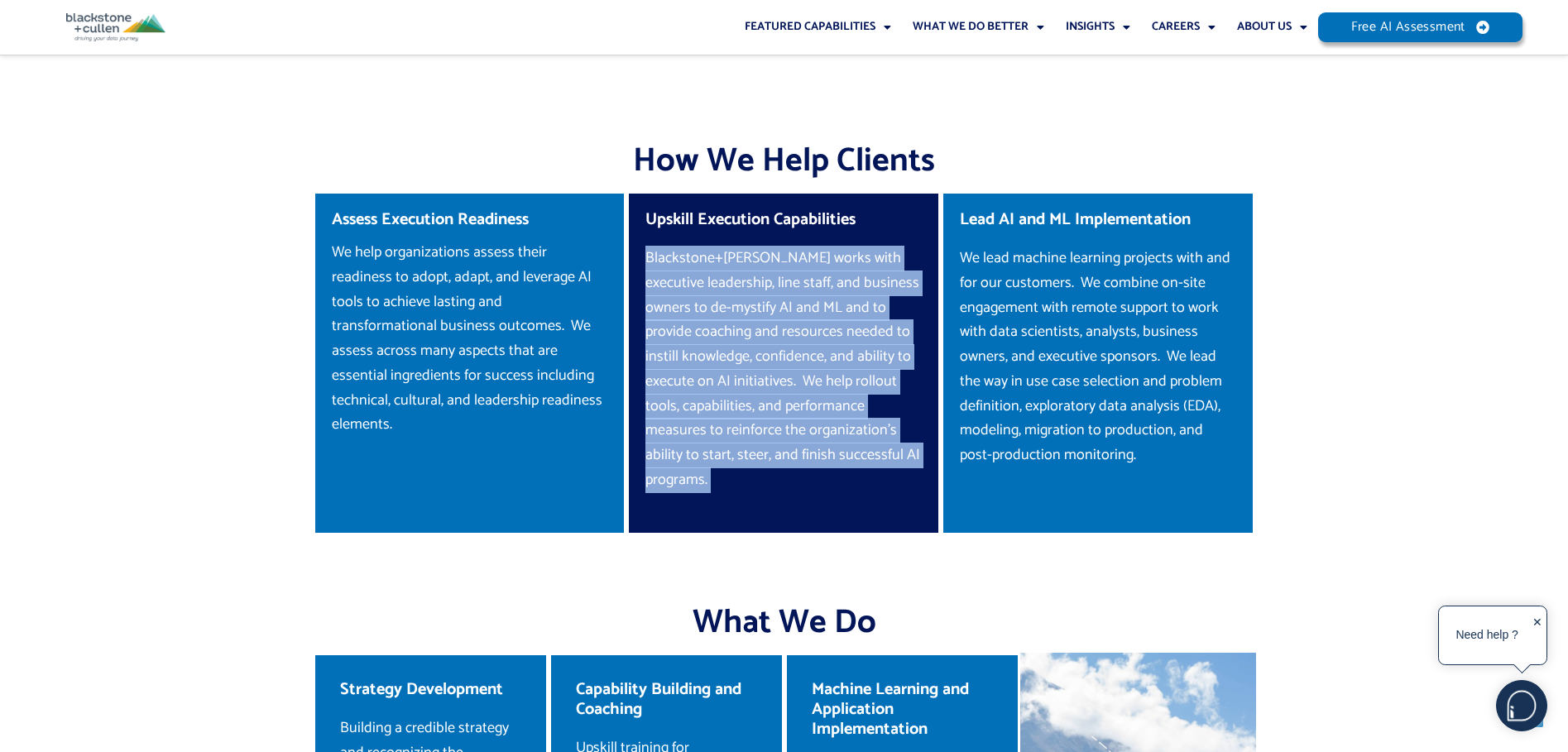
click at [799, 308] on p "Blackstone+Cullen works with executive leadership, line staff, and business own…" at bounding box center [783, 369] width 276 height 246
drag, startPoint x: 799, startPoint y: 308, endPoint x: 797, endPoint y: 377, distance: 69.0
click at [797, 377] on p "Blackstone+Cullen works with executive leadership, line staff, and business own…" at bounding box center [783, 369] width 276 height 246
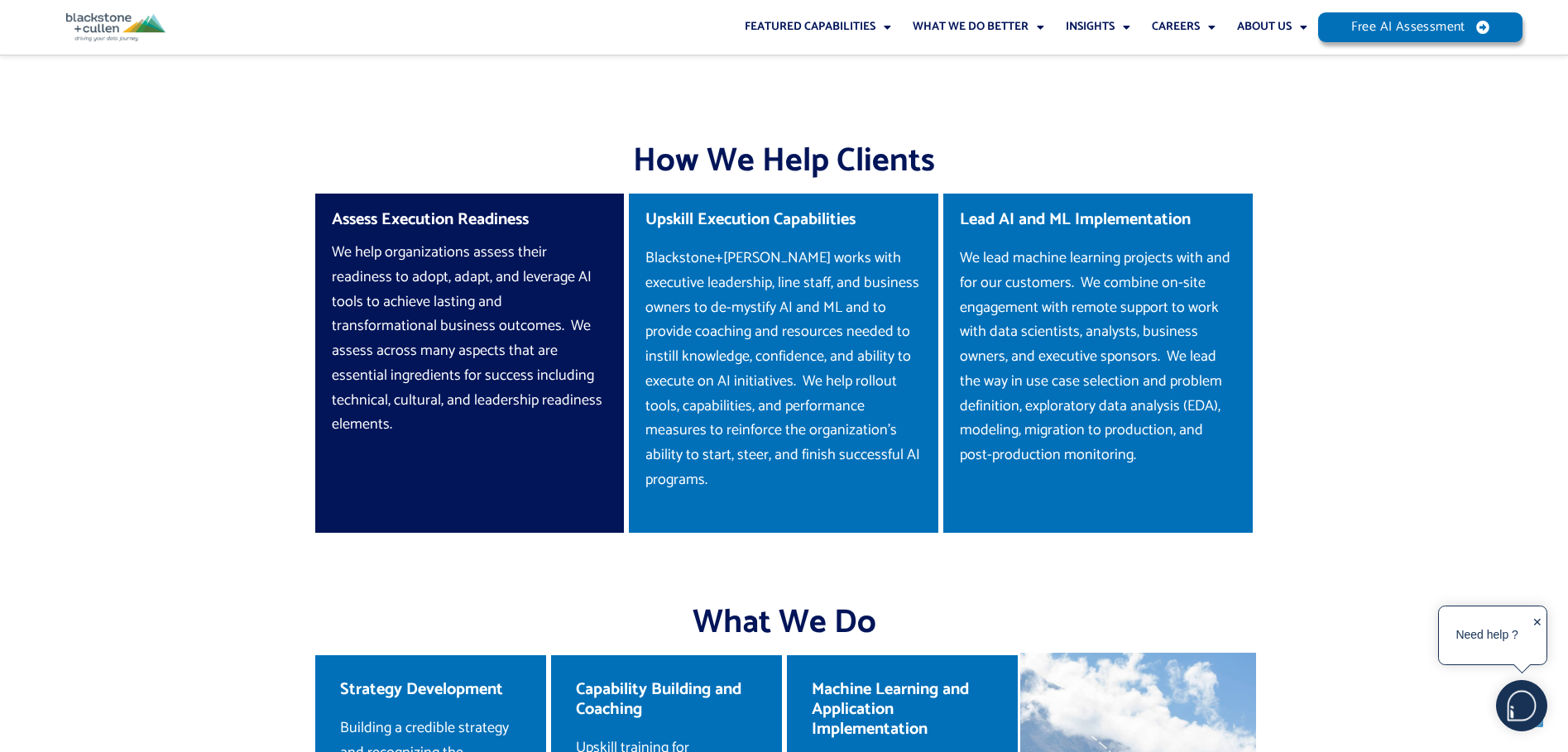
click at [509, 279] on p "We help organizations assess their readiness to adopt, adapt, and leverage AI t…" at bounding box center [470, 339] width 276 height 197
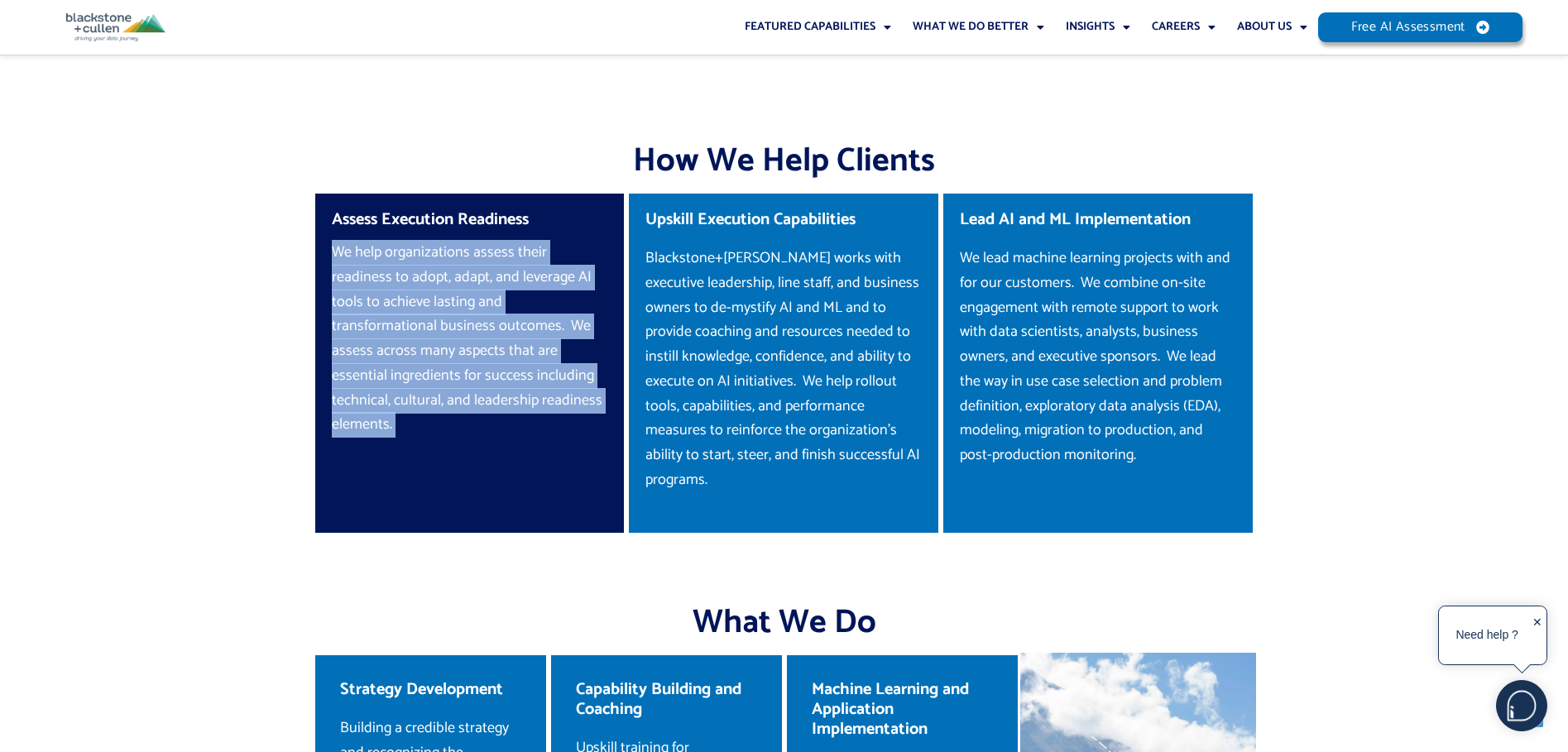
click at [509, 279] on p "We help organizations assess their readiness to adopt, adapt, and leverage AI t…" at bounding box center [470, 339] width 276 height 197
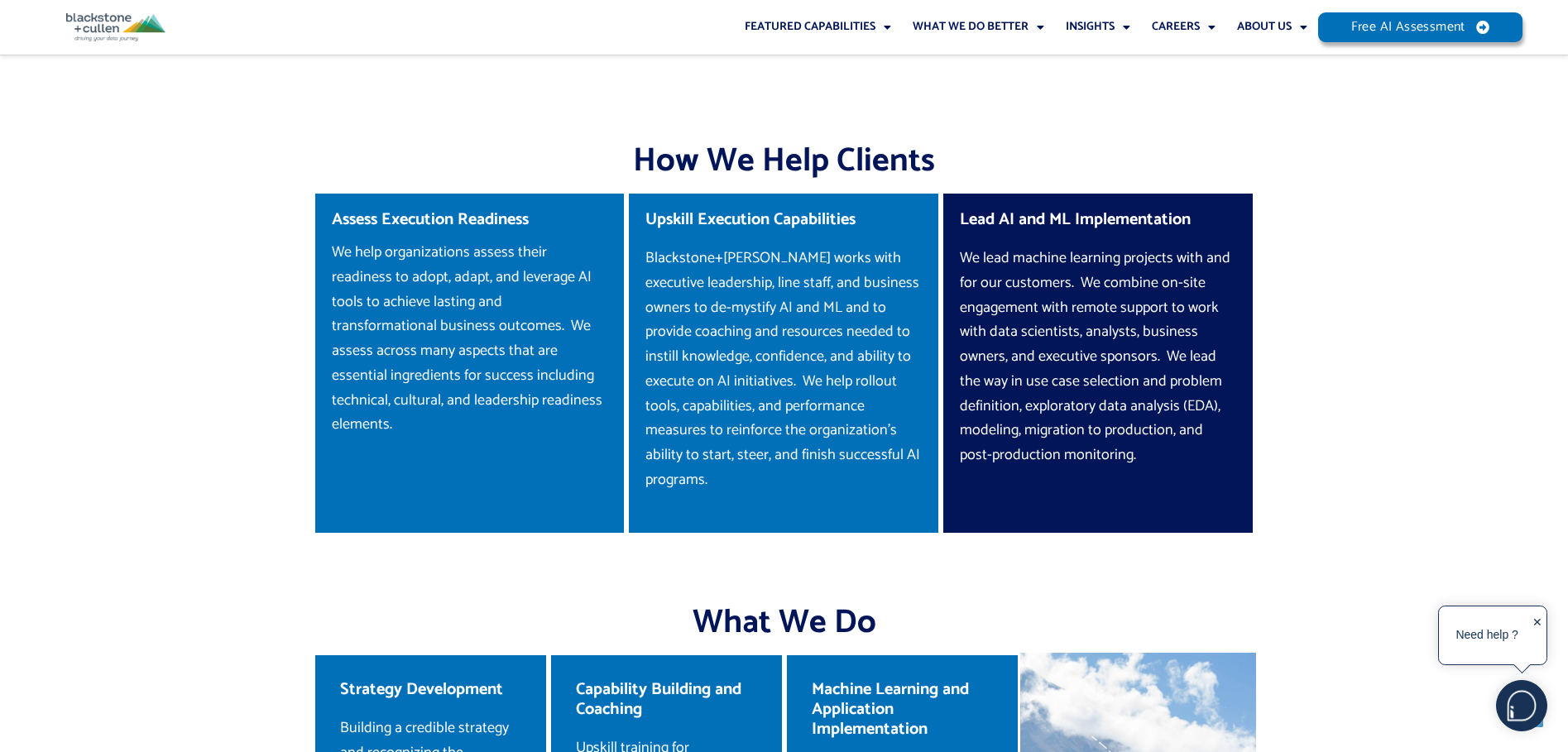
click at [1079, 359] on p "We lead machine learning projects with and for our customers. We combine on-sit…" at bounding box center [1098, 357] width 276 height 221
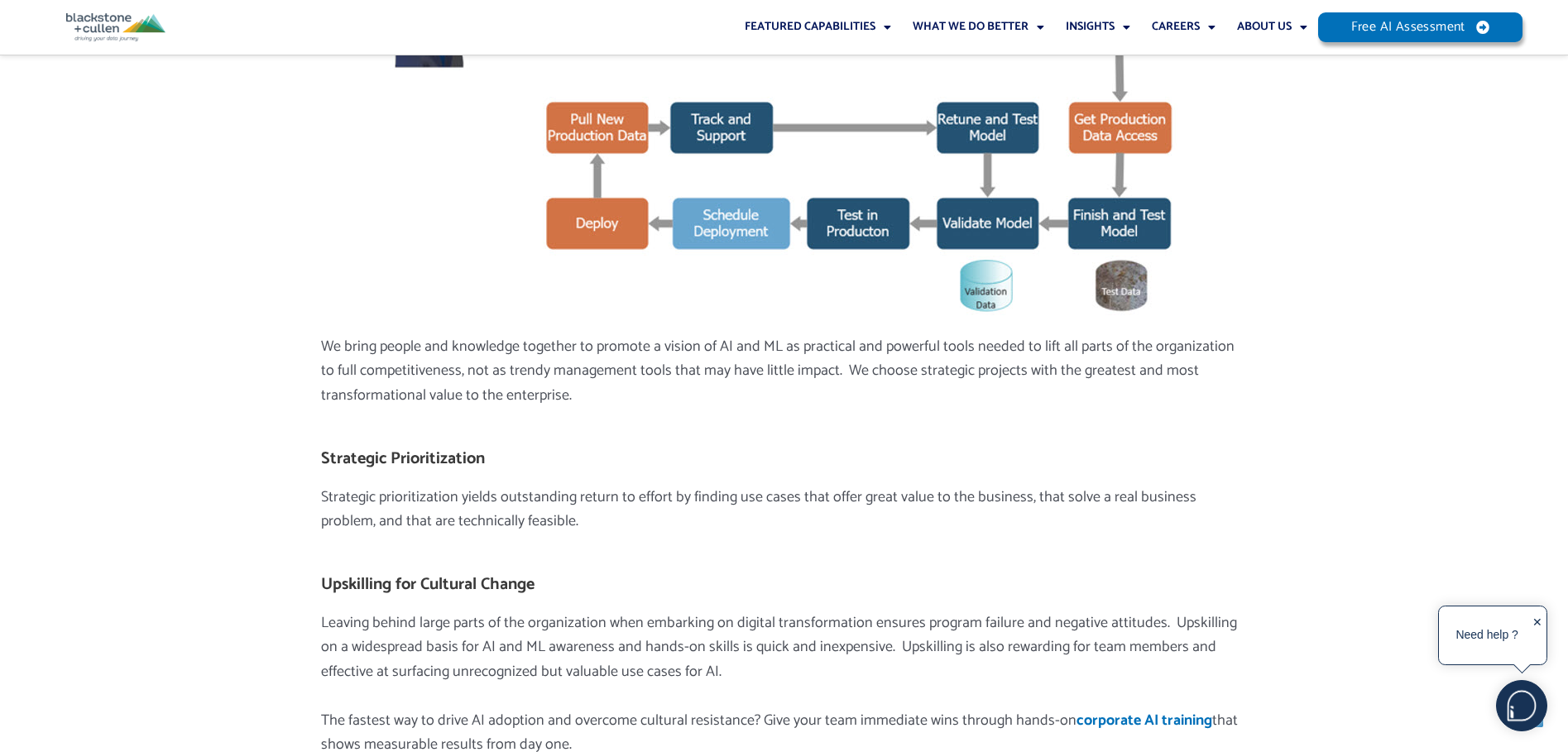
scroll to position [3393, 0]
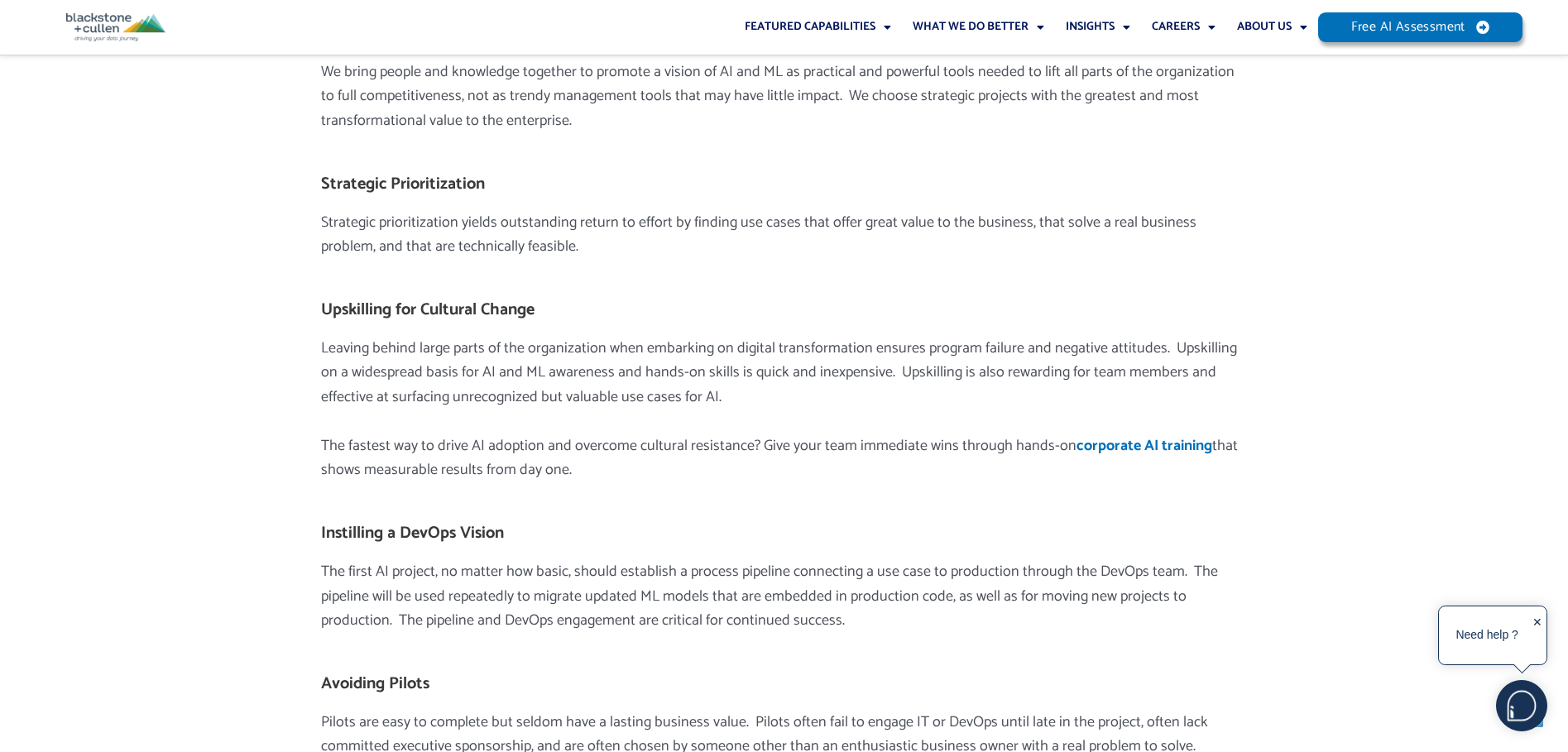
click at [506, 310] on h4 "Upskilling for Cultural Change" at bounding box center [784, 310] width 927 height 20
drag, startPoint x: 506, startPoint y: 310, endPoint x: 522, endPoint y: 387, distance: 78.6
click at [522, 387] on p "Leaving behind large parts of the organization when embarking on digital transf…" at bounding box center [784, 373] width 927 height 73
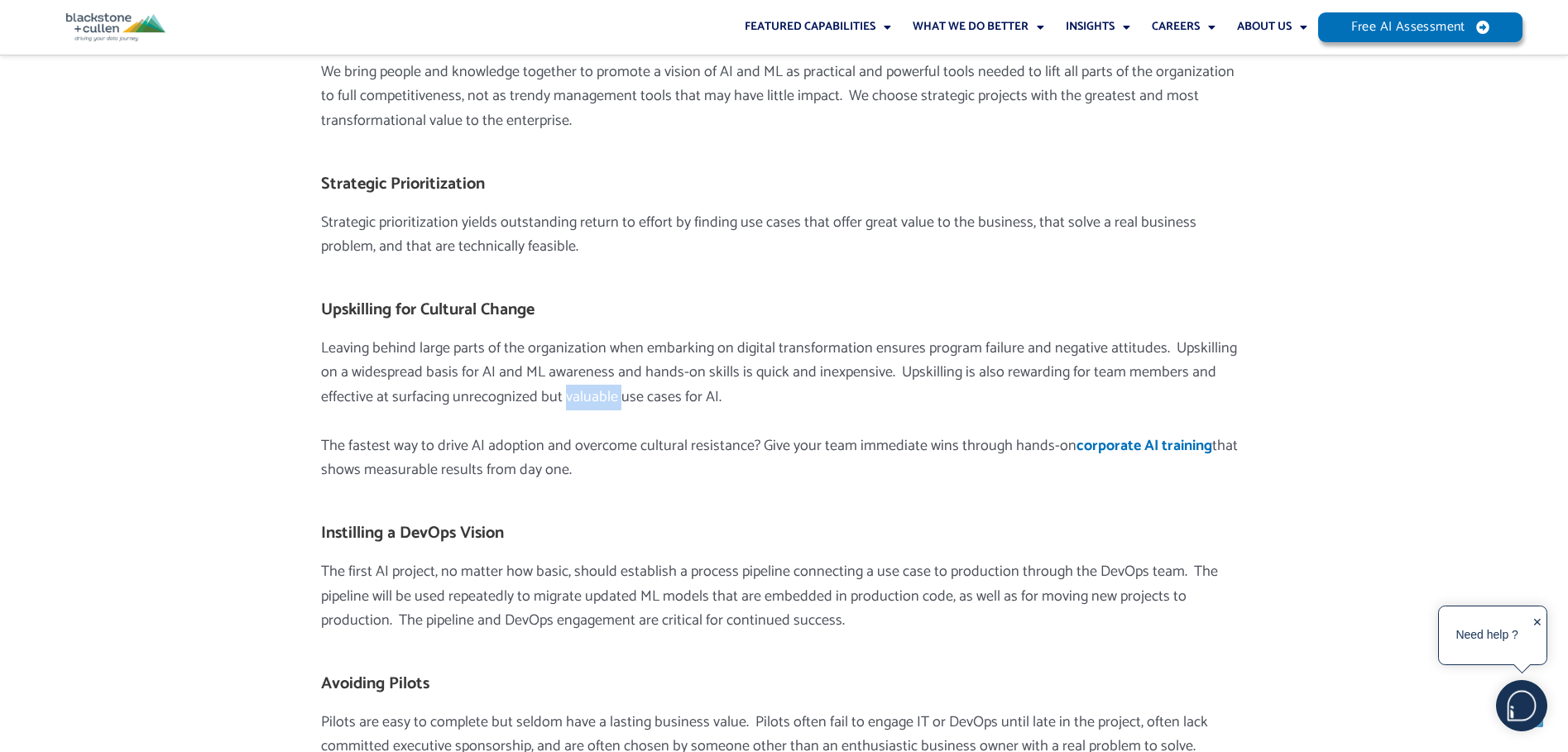
click at [522, 387] on p "Leaving behind large parts of the organization when embarking on digital transf…" at bounding box center [784, 373] width 927 height 73
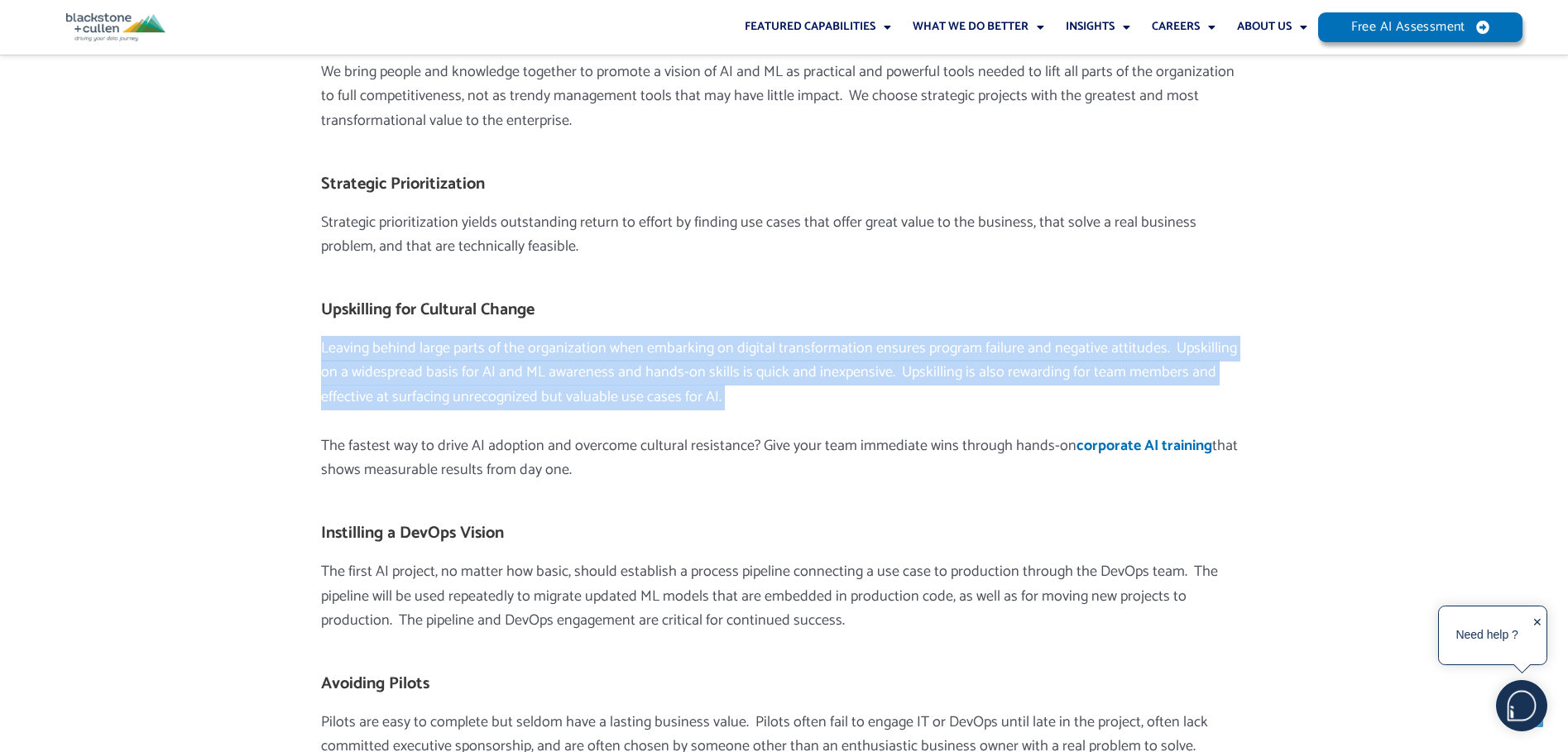
click at [522, 387] on p "Leaving behind large parts of the organization when embarking on digital transf…" at bounding box center [784, 373] width 927 height 73
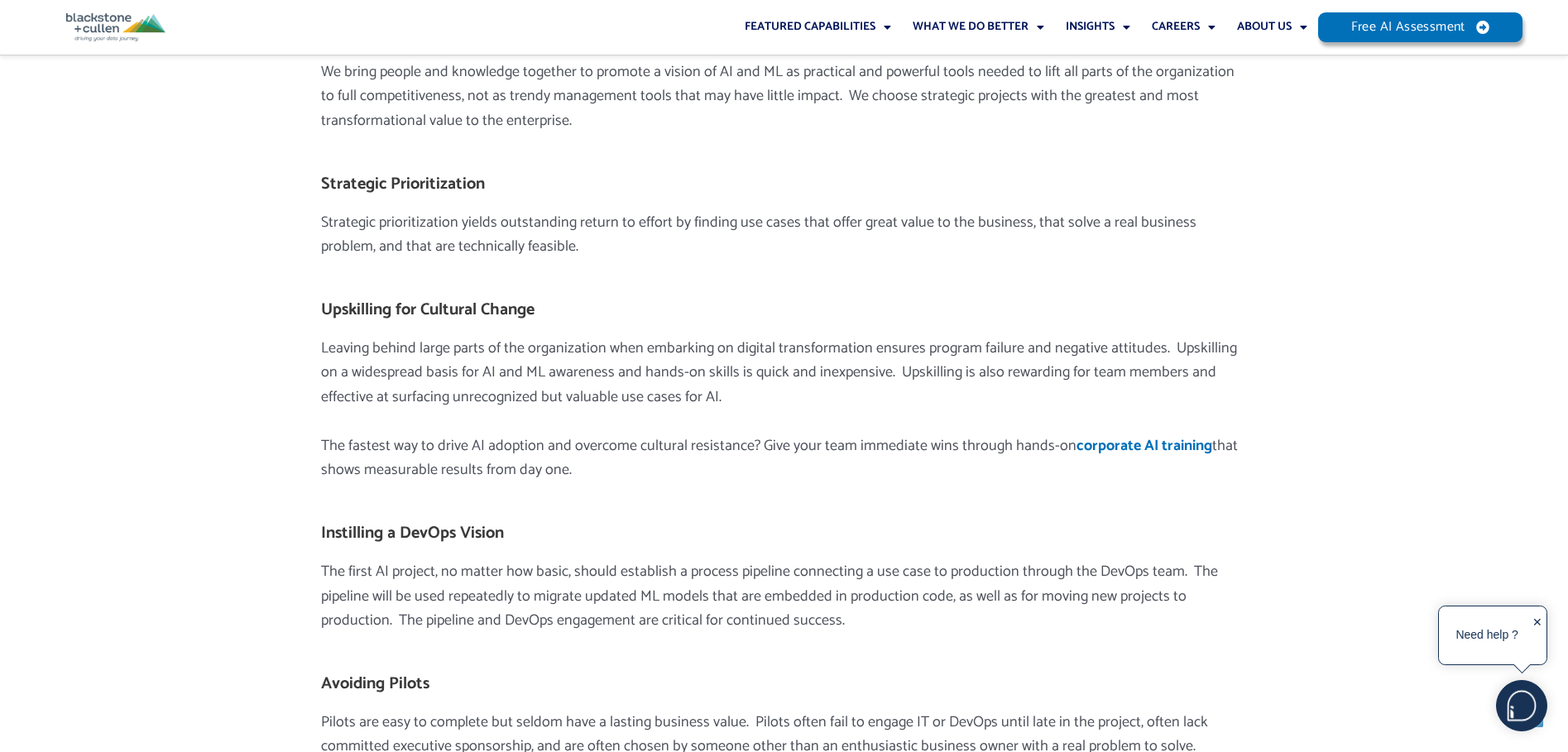
drag, startPoint x: 522, startPoint y: 387, endPoint x: 525, endPoint y: 473, distance: 86.1
click at [525, 473] on p "The fastest way to drive AI adoption and overcome cultural resistance? Give you…" at bounding box center [784, 459] width 927 height 49
click at [529, 466] on p "The fastest way to drive AI adoption and overcome cultural resistance? Give you…" at bounding box center [784, 459] width 927 height 49
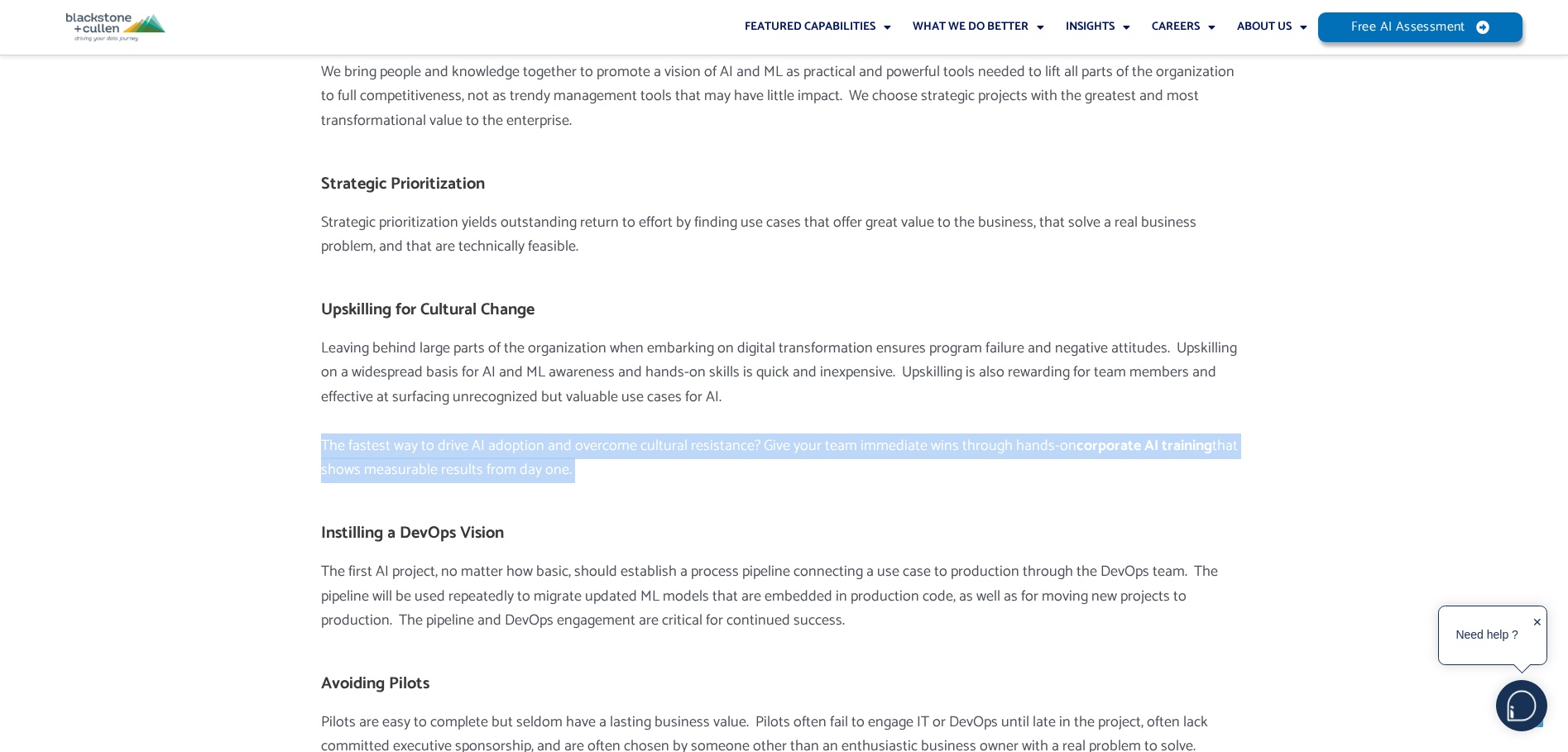
click at [529, 466] on p "The fastest way to drive AI adoption and overcome cultural resistance? Give you…" at bounding box center [784, 459] width 927 height 49
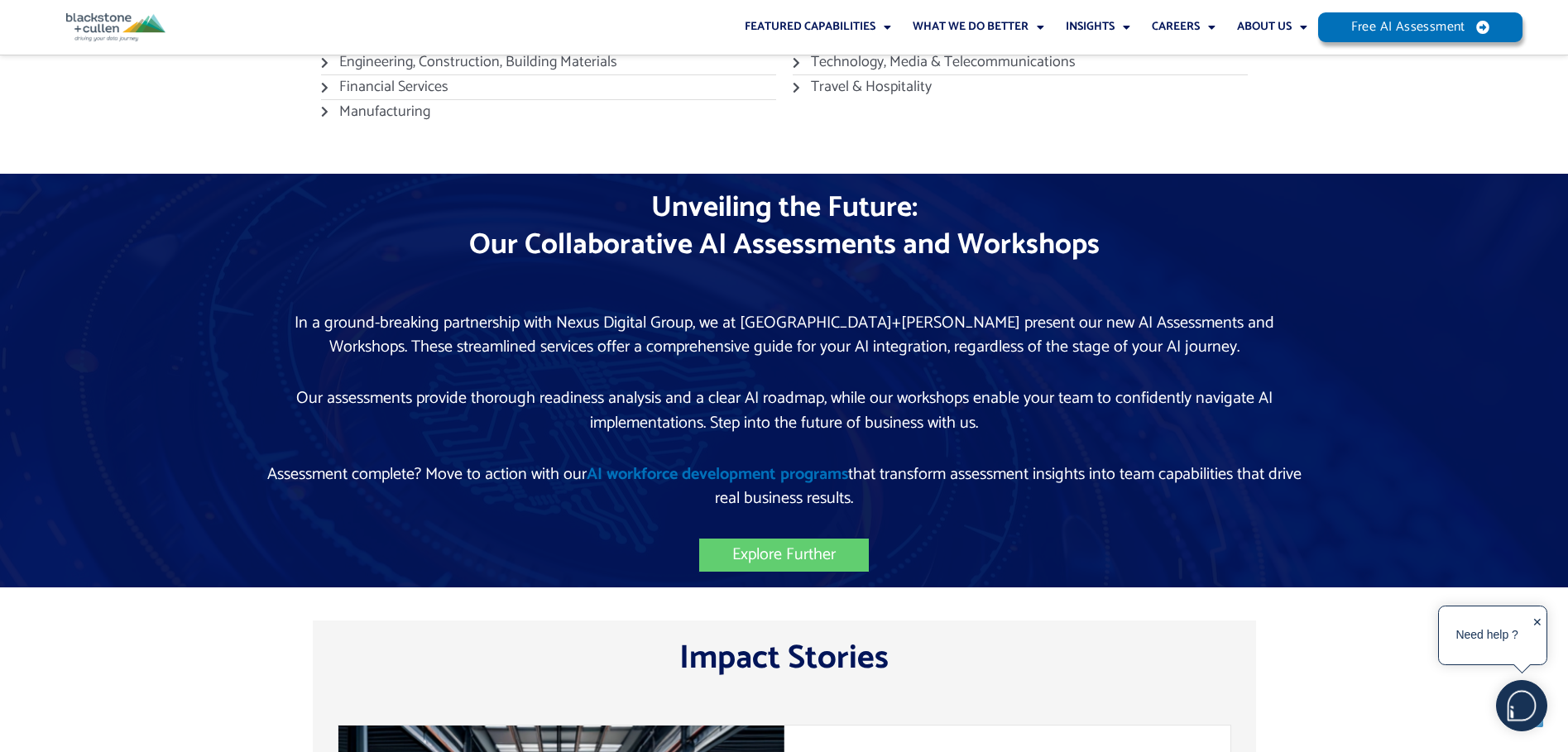
scroll to position [4716, 0]
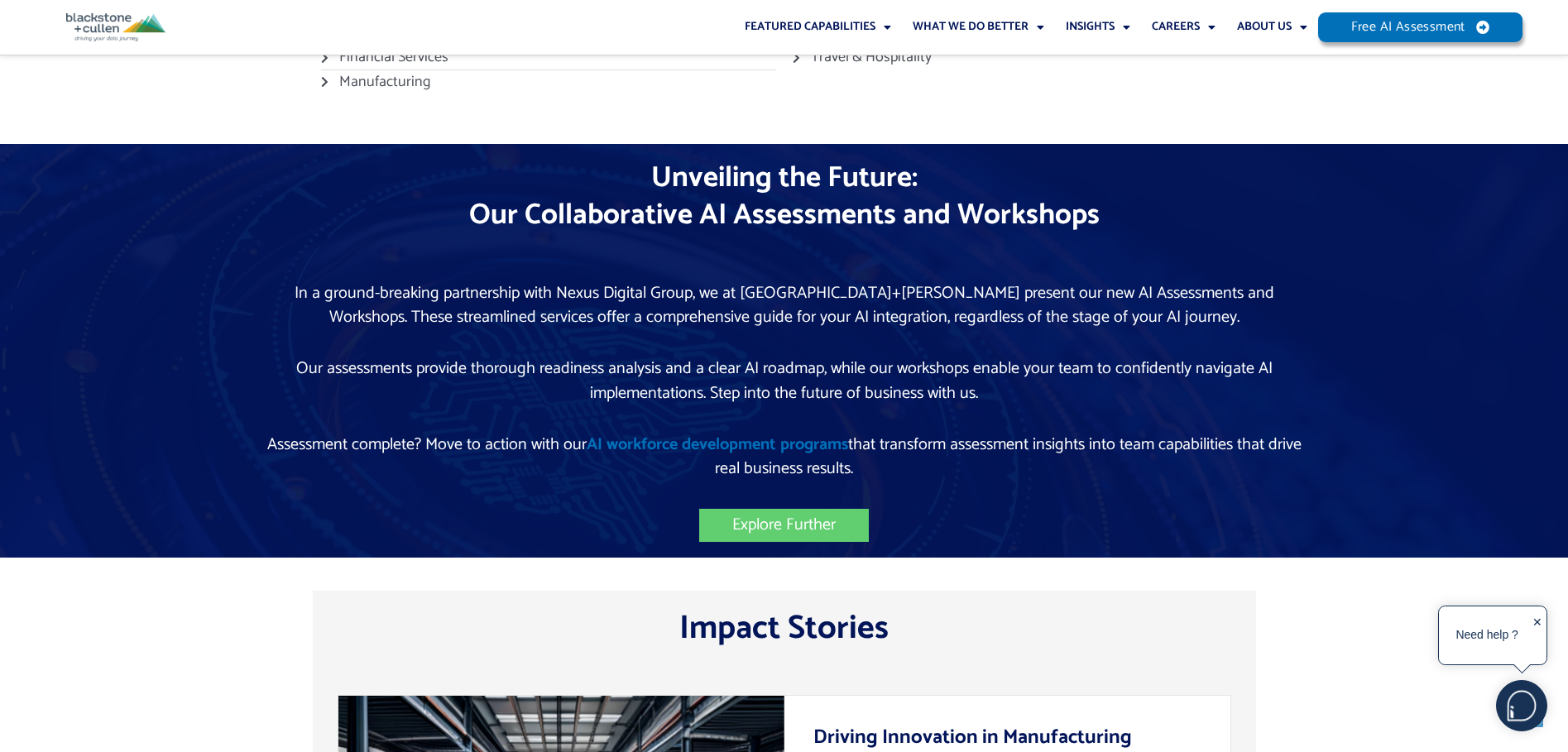
click at [658, 293] on p "In a ground-breaking partnership with Nexus Digital Group, we at [GEOGRAPHIC_DA…" at bounding box center [785, 305] width 1059 height 49
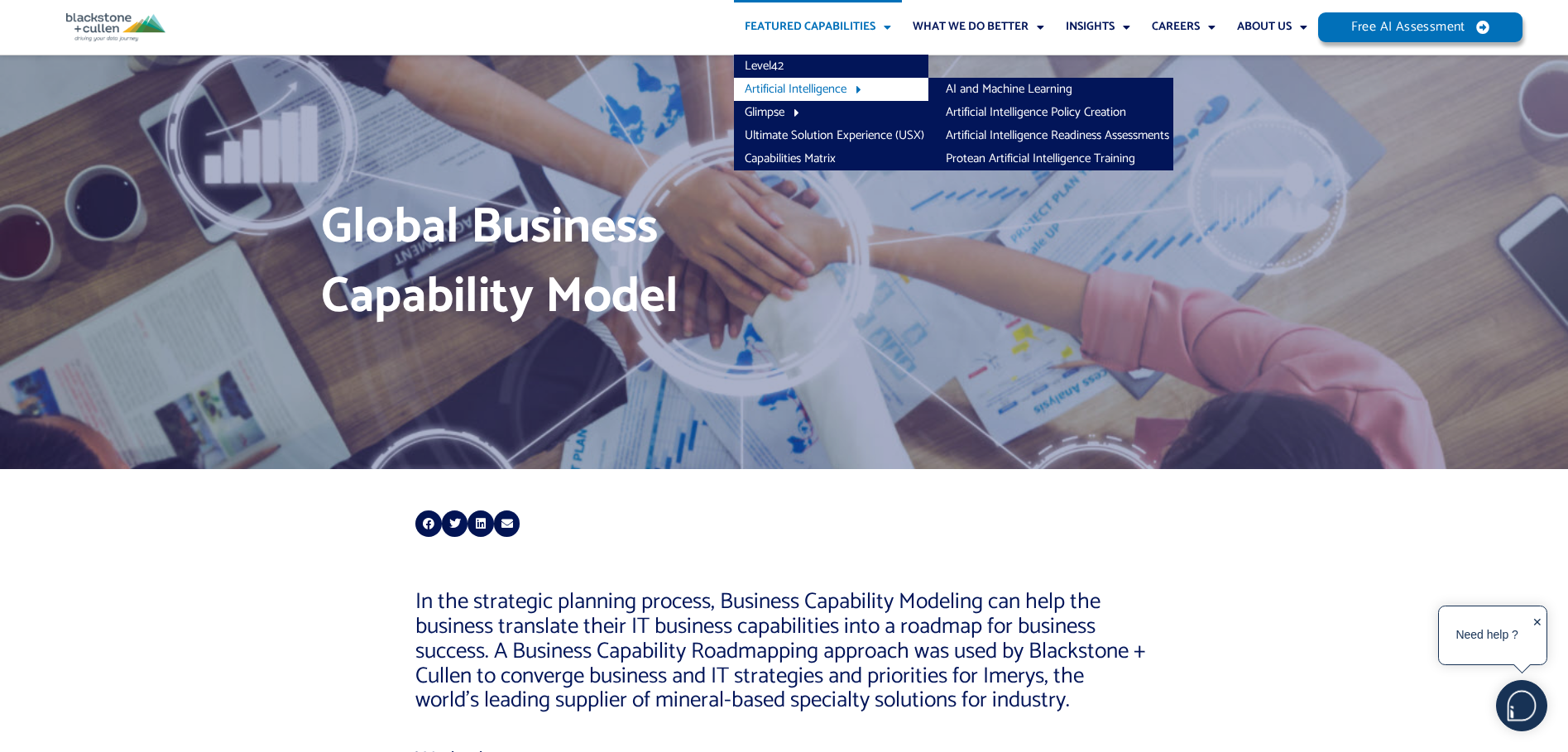
click at [800, 92] on link "Artificial Intelligence" at bounding box center [831, 89] width 194 height 23
click at [774, 61] on link "Level42" at bounding box center [831, 66] width 194 height 23
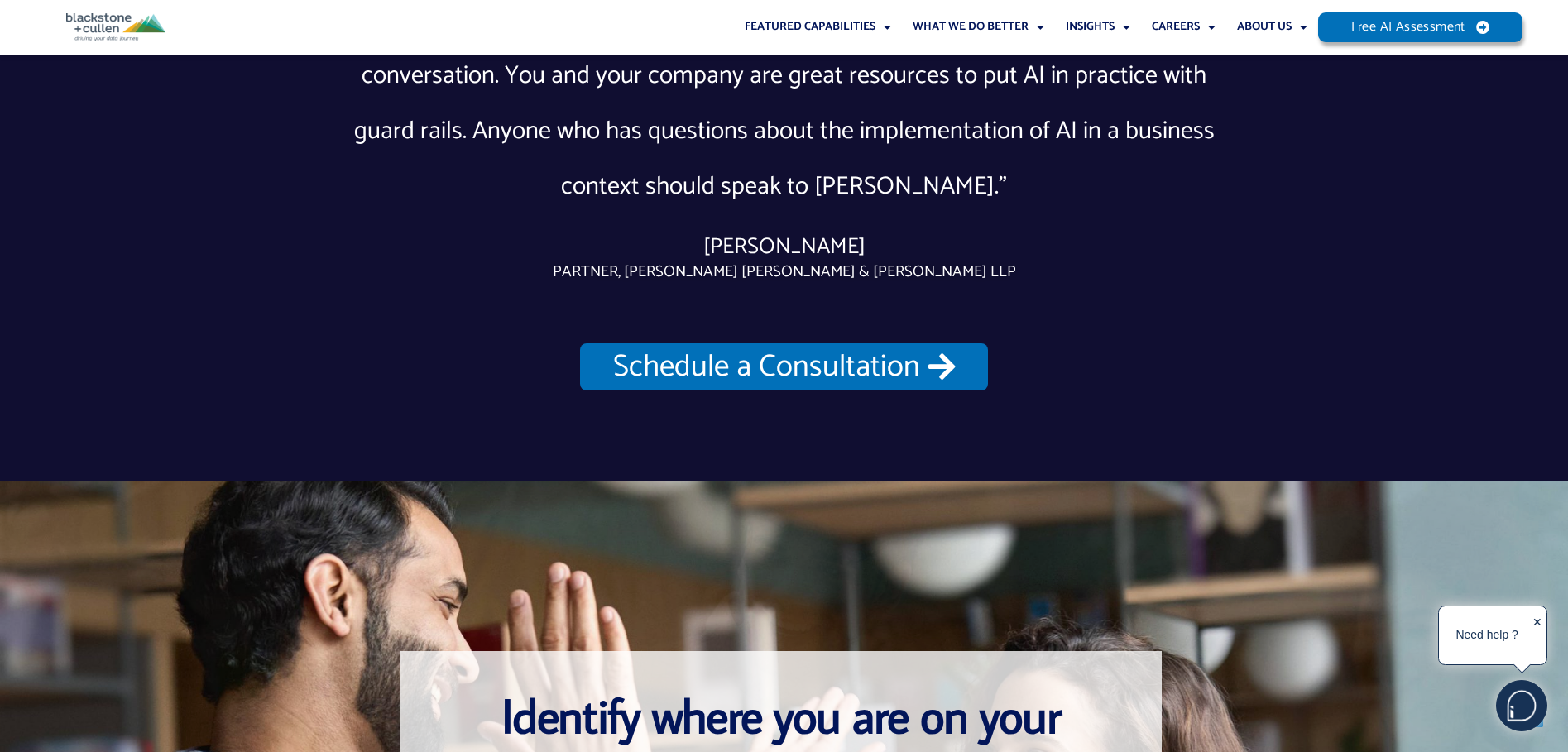
scroll to position [7317, 0]
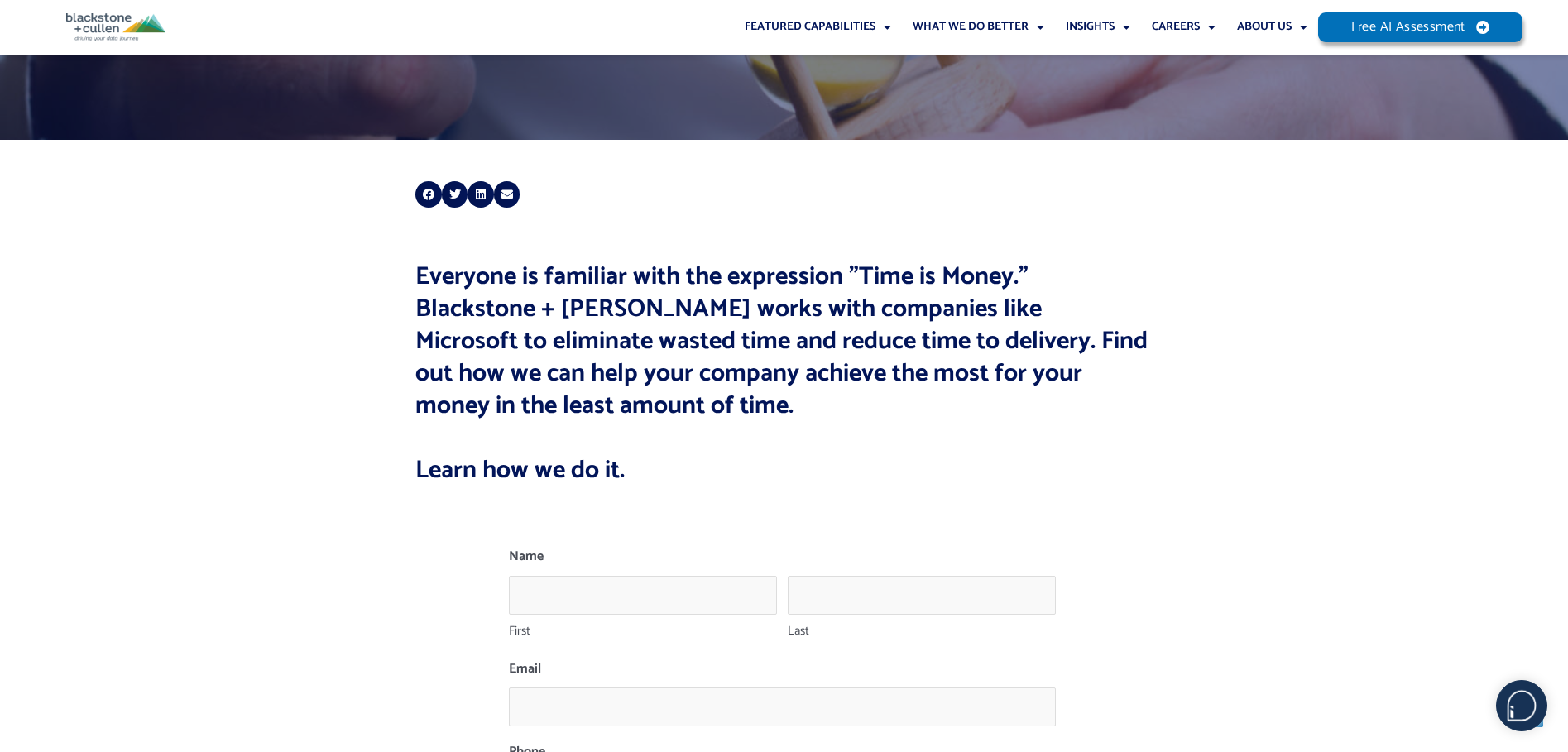
scroll to position [331, 0]
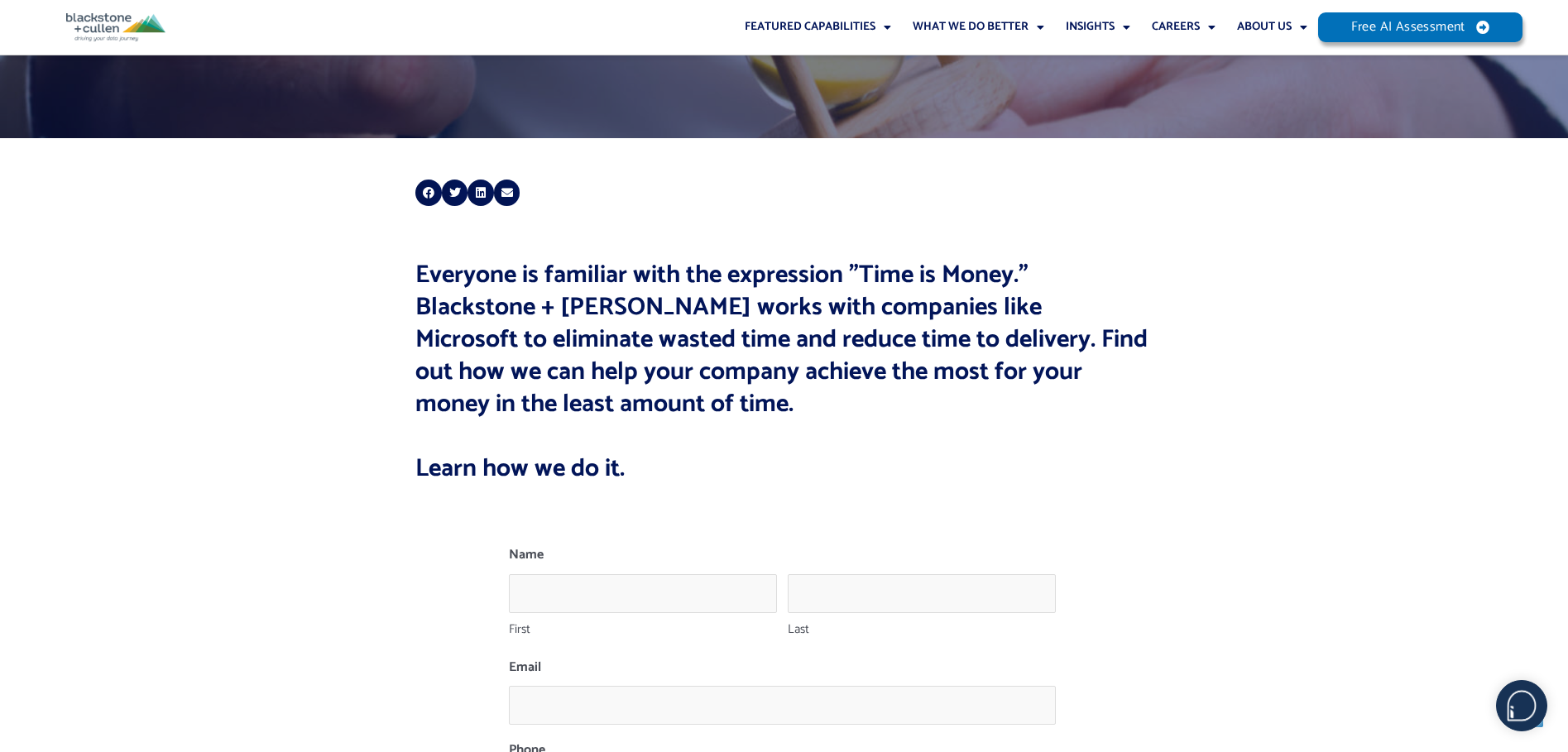
click at [906, 327] on h2 "Everyone is familiar with the expression "Time is Money." Blackstone + Cullen w…" at bounding box center [782, 372] width 733 height 226
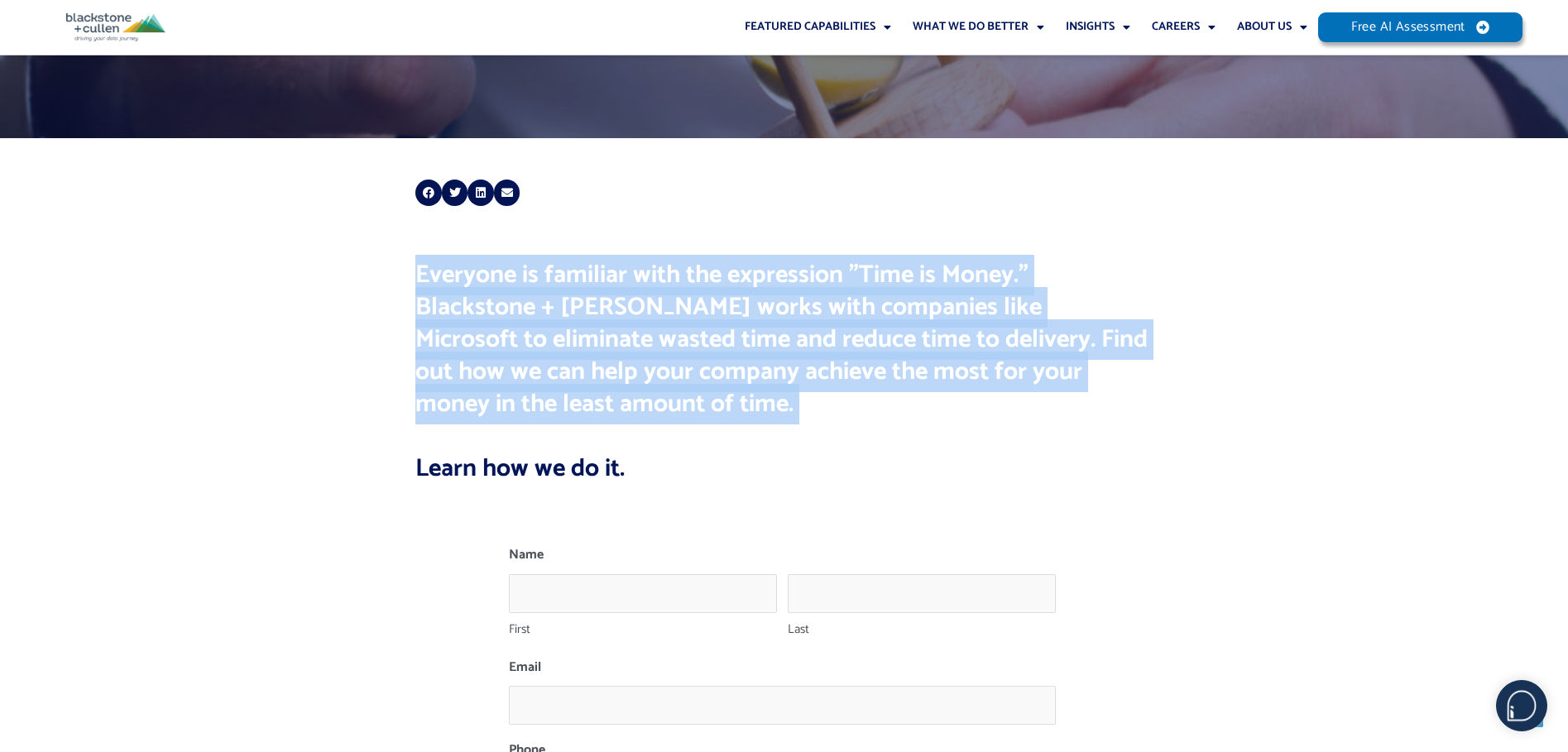
click at [906, 327] on h2 "Everyone is familiar with the expression "Time is Money." Blackstone + Cullen w…" at bounding box center [782, 372] width 733 height 226
drag, startPoint x: 906, startPoint y: 327, endPoint x: 898, endPoint y: 339, distance: 14.4
click at [898, 339] on h2 "Everyone is familiar with the expression "Time is Money." Blackstone + Cullen w…" at bounding box center [782, 372] width 733 height 226
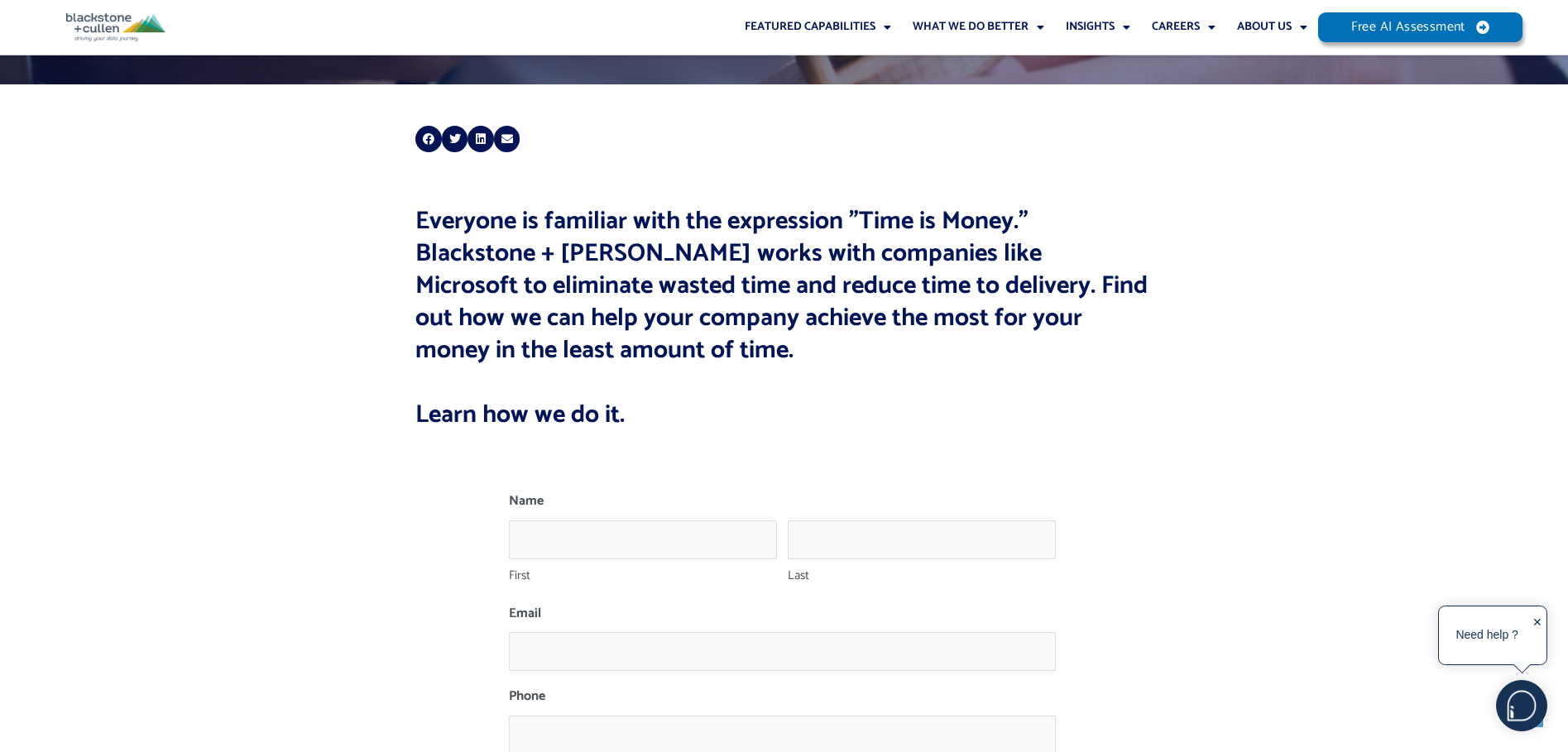
scroll to position [414, 0]
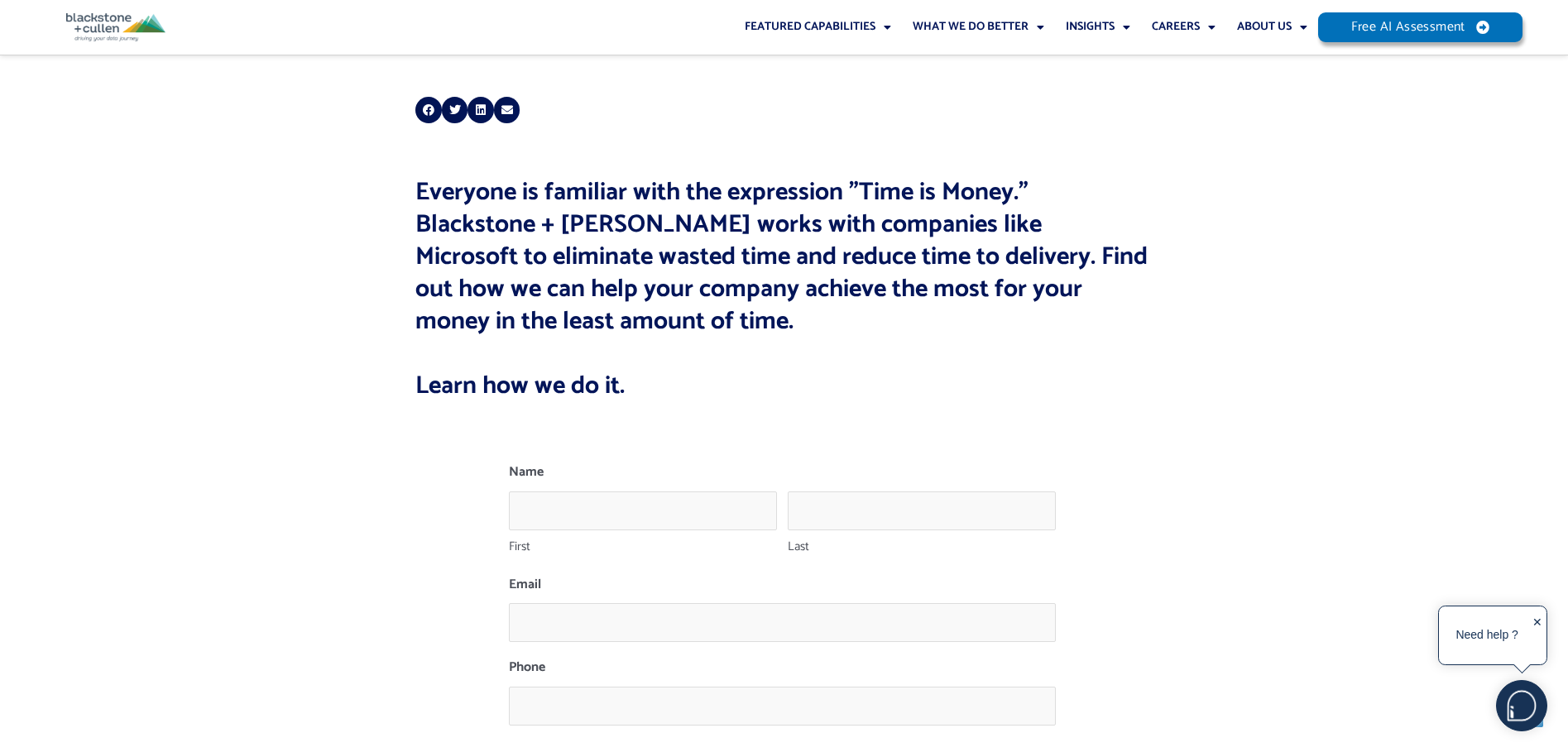
click at [899, 289] on h2 "Everyone is familiar with the expression "Time is Money." Blackstone + Cullen w…" at bounding box center [782, 289] width 733 height 226
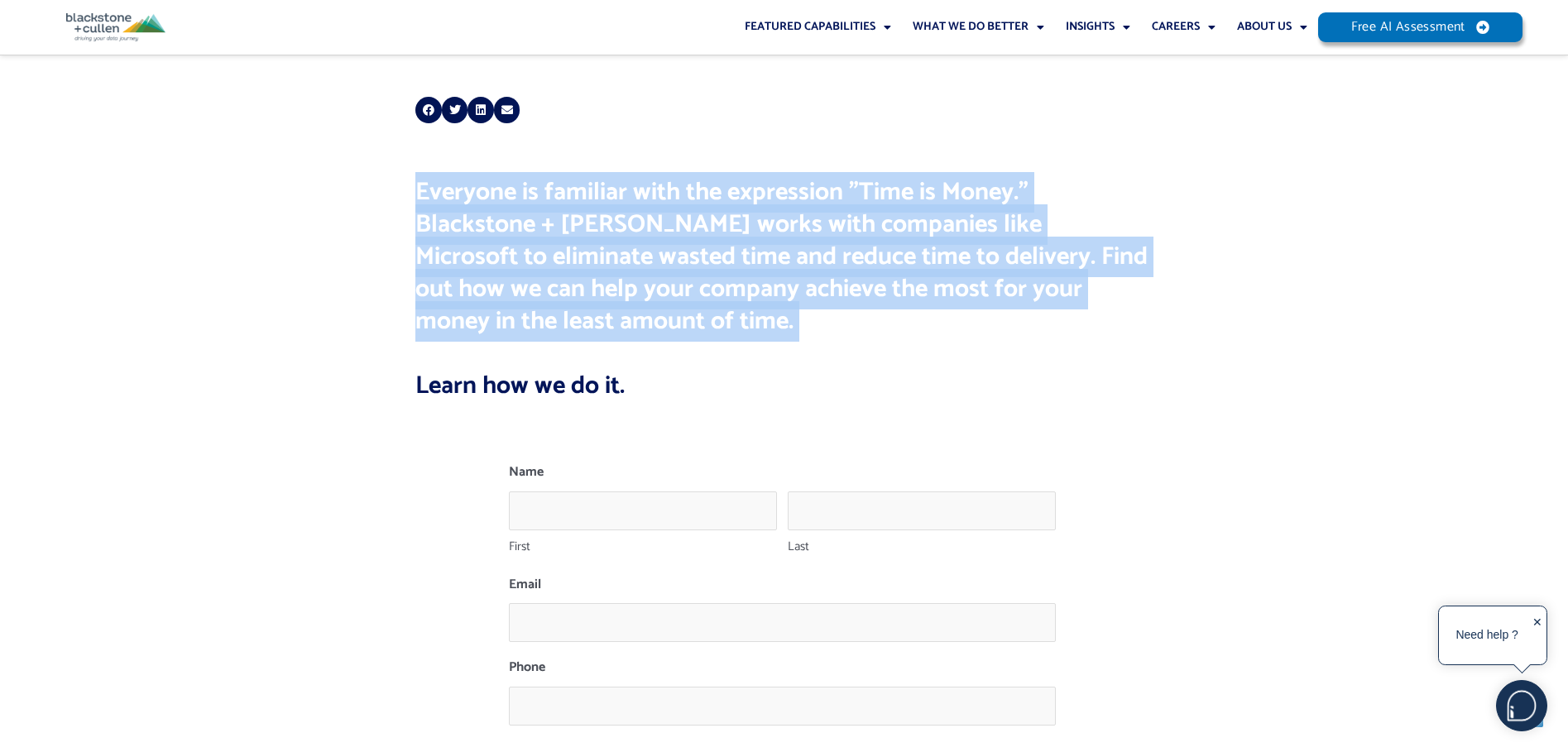
click at [899, 289] on h2 "Everyone is familiar with the expression "Time is Money." Blackstone + Cullen w…" at bounding box center [782, 289] width 733 height 226
drag, startPoint x: 899, startPoint y: 289, endPoint x: 900, endPoint y: 297, distance: 8.1
click at [900, 297] on h2 "Everyone is familiar with the expression "Time is Money." Blackstone + Cullen w…" at bounding box center [782, 289] width 733 height 226
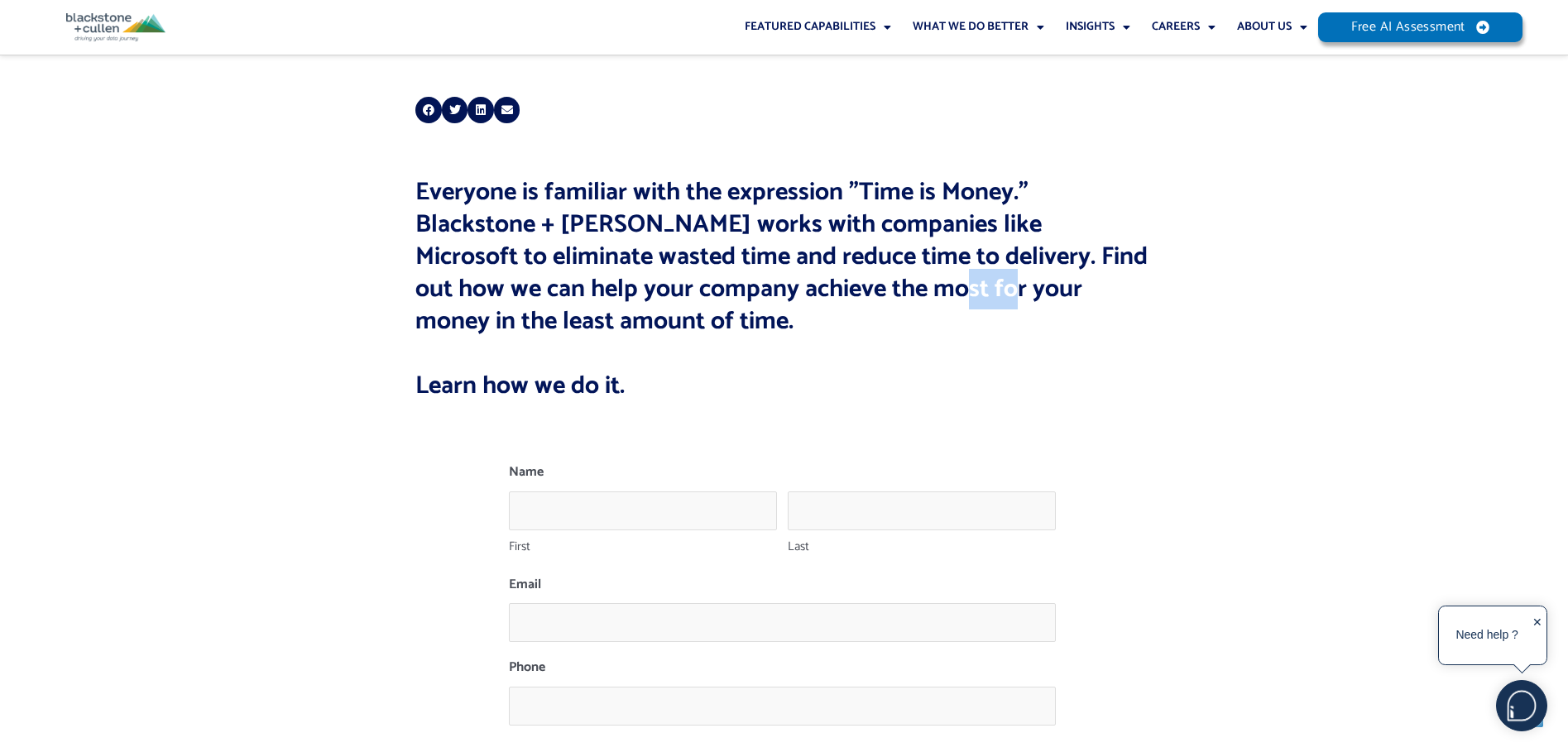
click at [900, 297] on h2 "Everyone is familiar with the expression "Time is Money." Blackstone + Cullen w…" at bounding box center [782, 289] width 733 height 226
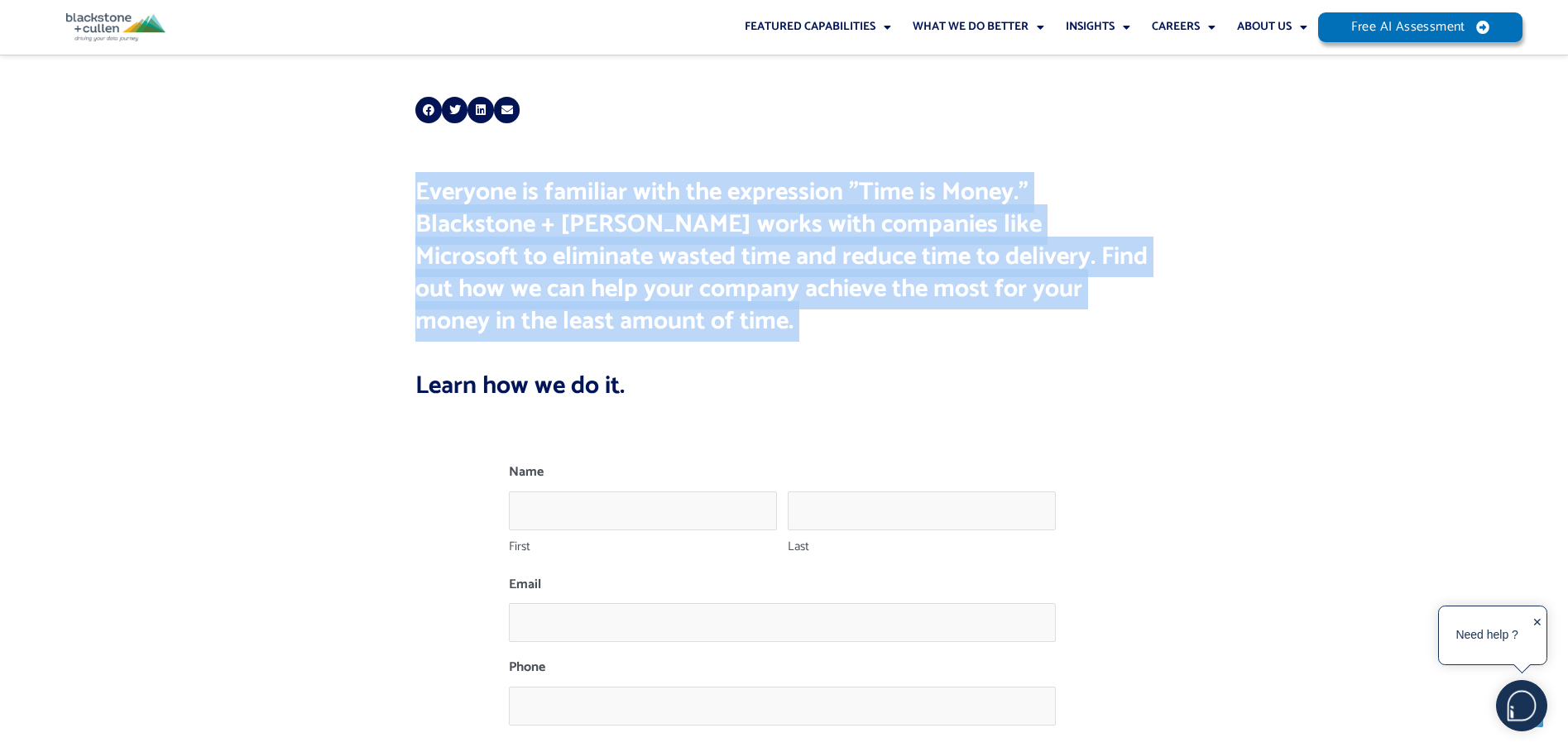
click at [900, 297] on h2 "Everyone is familiar with the expression "Time is Money." Blackstone + Cullen w…" at bounding box center [782, 289] width 733 height 226
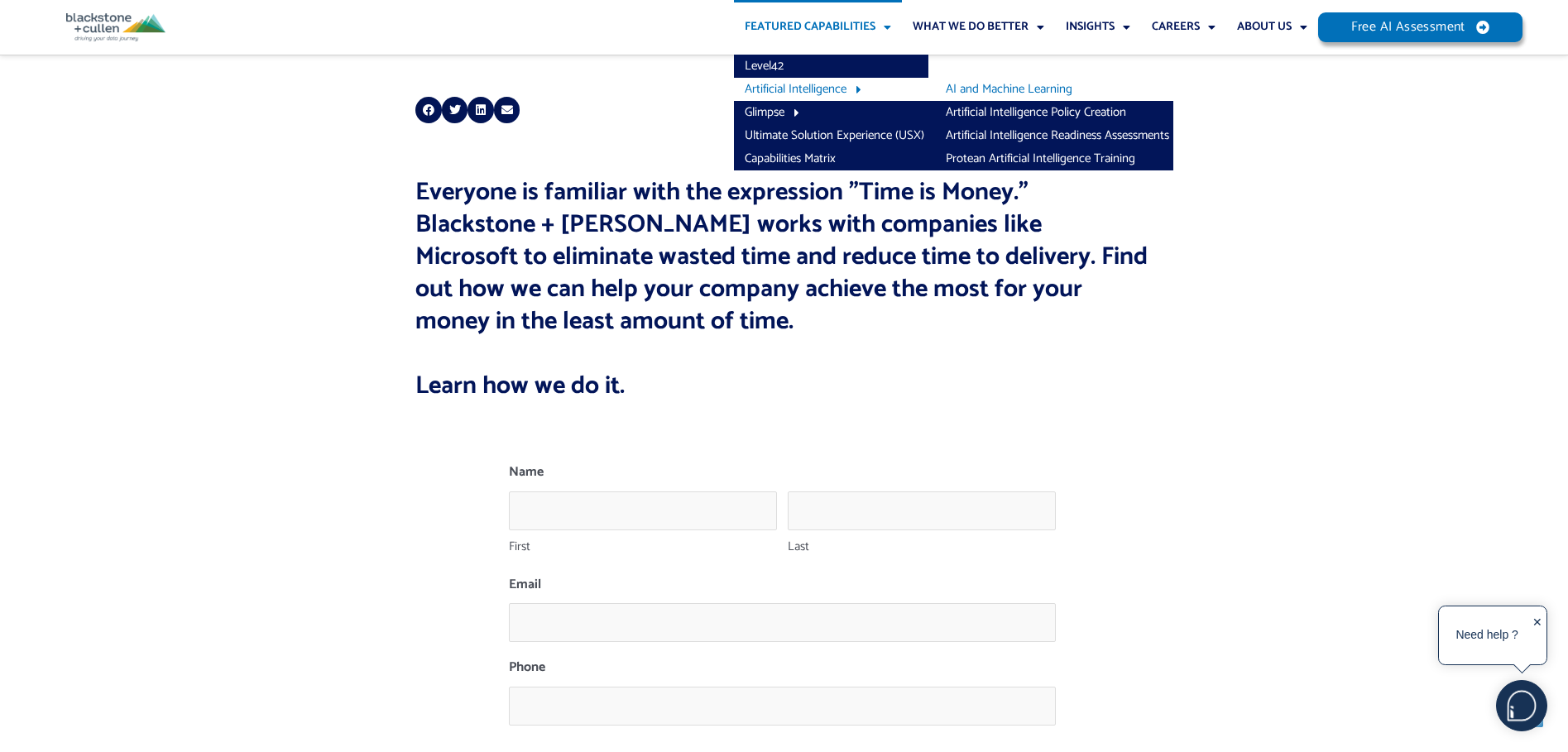
click at [976, 89] on link "AI and Machine Learning" at bounding box center [1051, 89] width 245 height 23
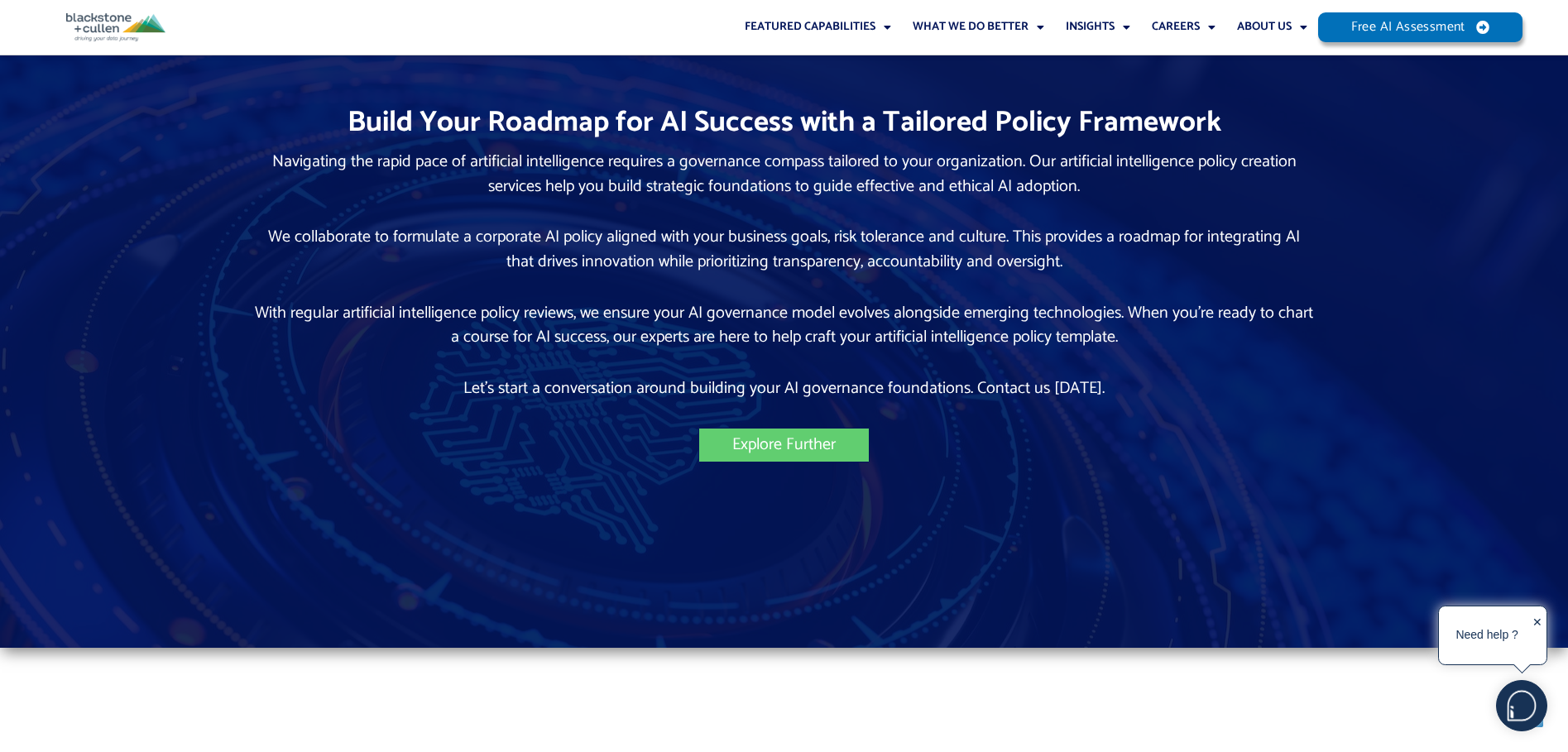
scroll to position [1986, 0]
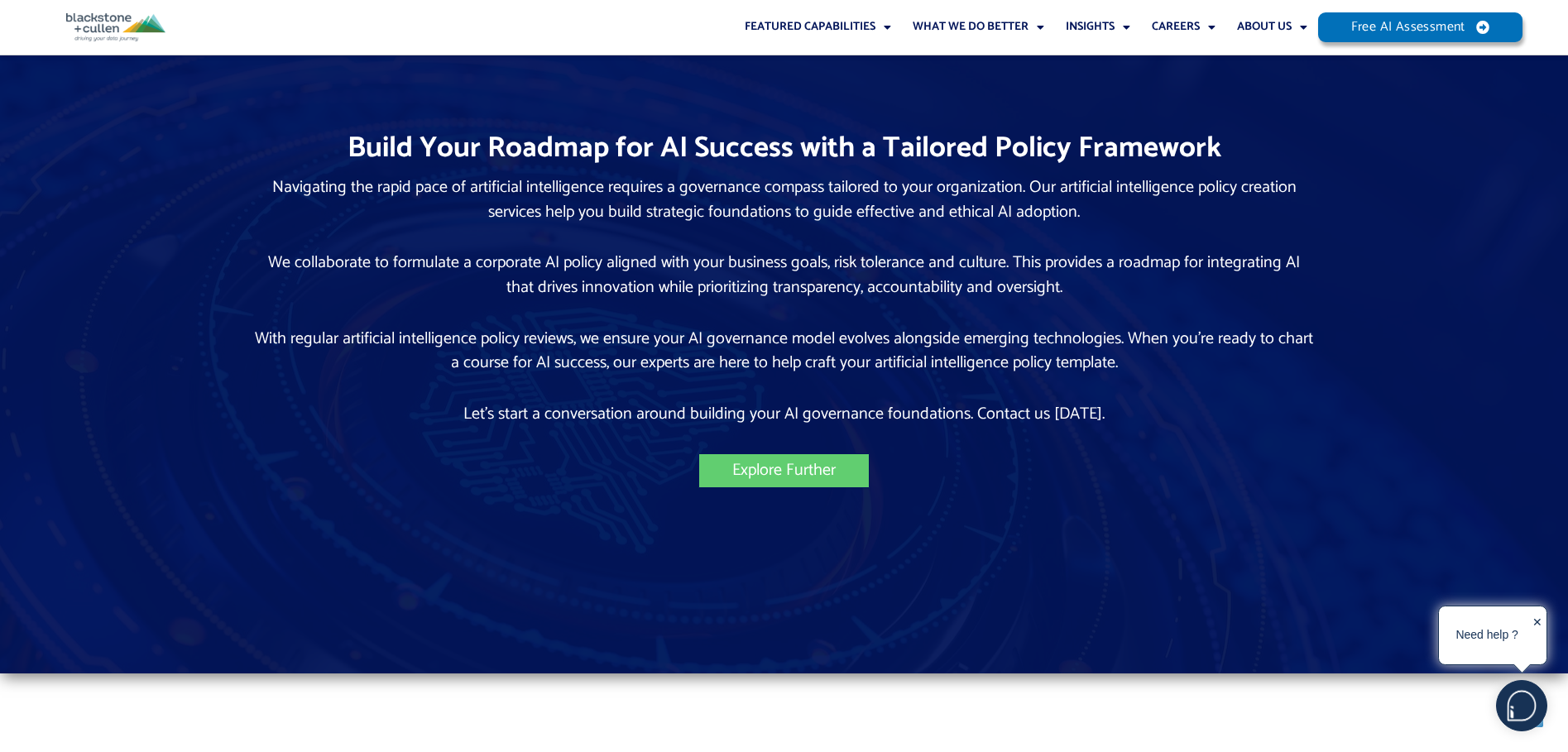
click at [850, 186] on div "Navigating the rapid pace of artificial intelligence requires a governance comp…" at bounding box center [785, 275] width 1059 height 200
